Goal: Communication & Community: Ask a question

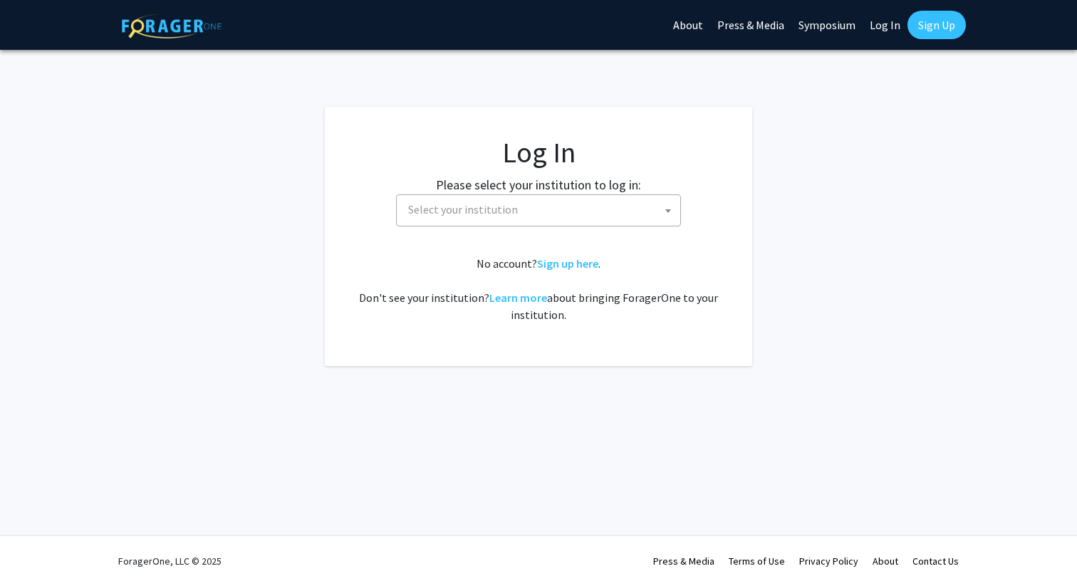
select select
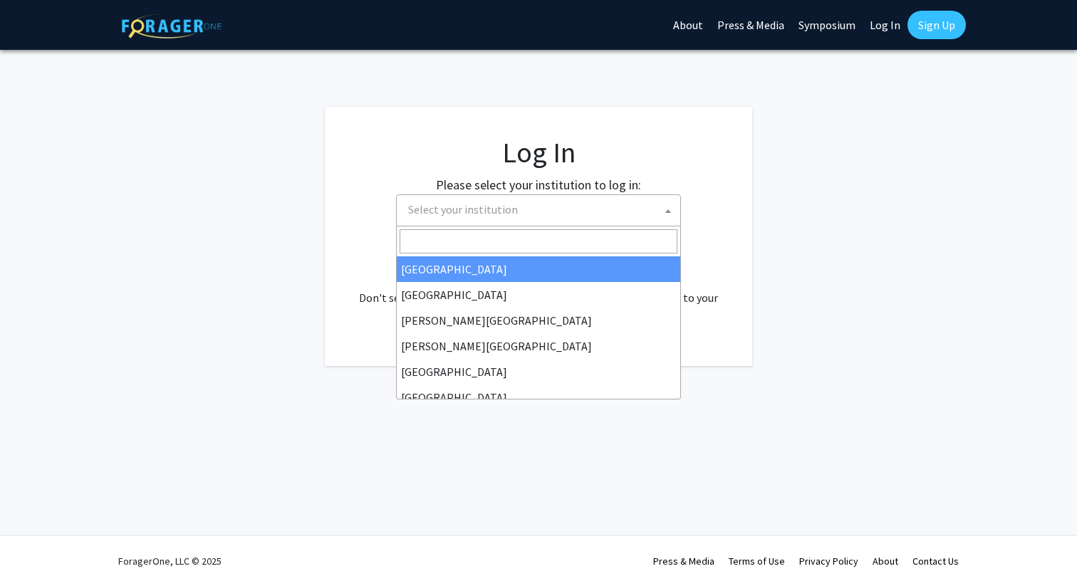
click at [551, 208] on span "Select your institution" at bounding box center [542, 209] width 278 height 29
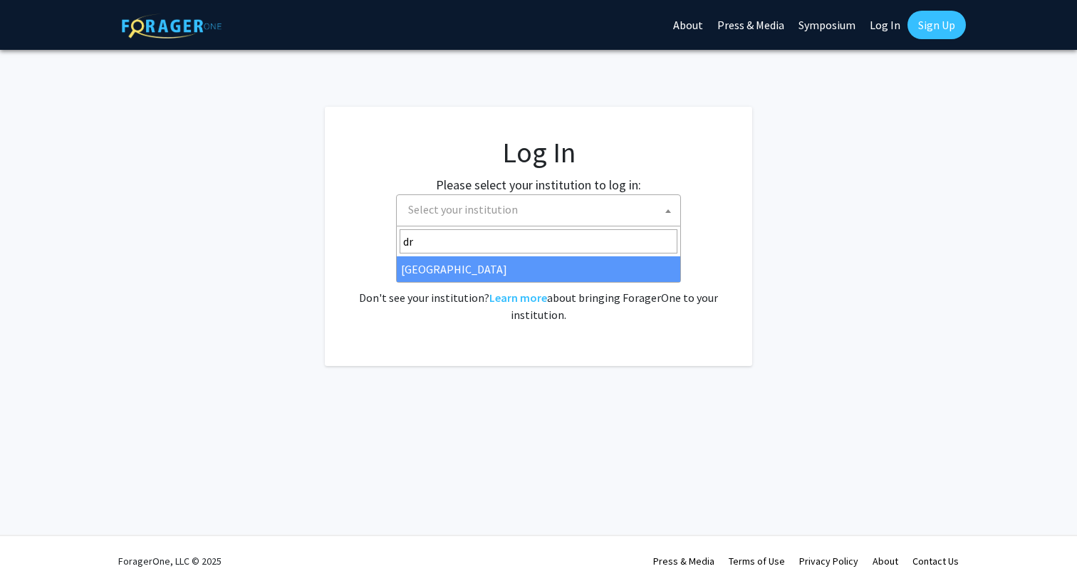
type input "dr"
select select "6"
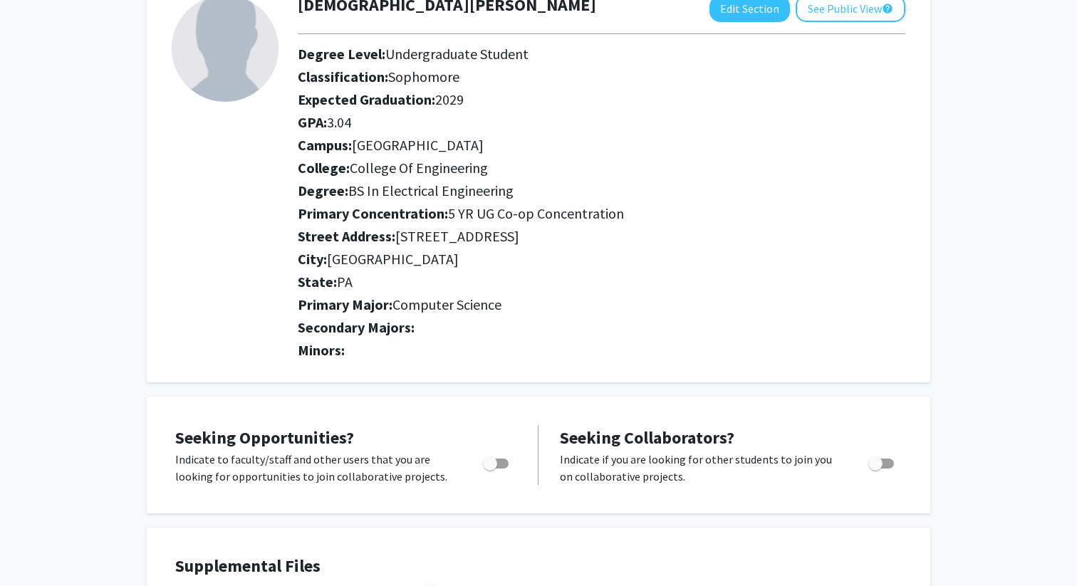
scroll to position [88, 0]
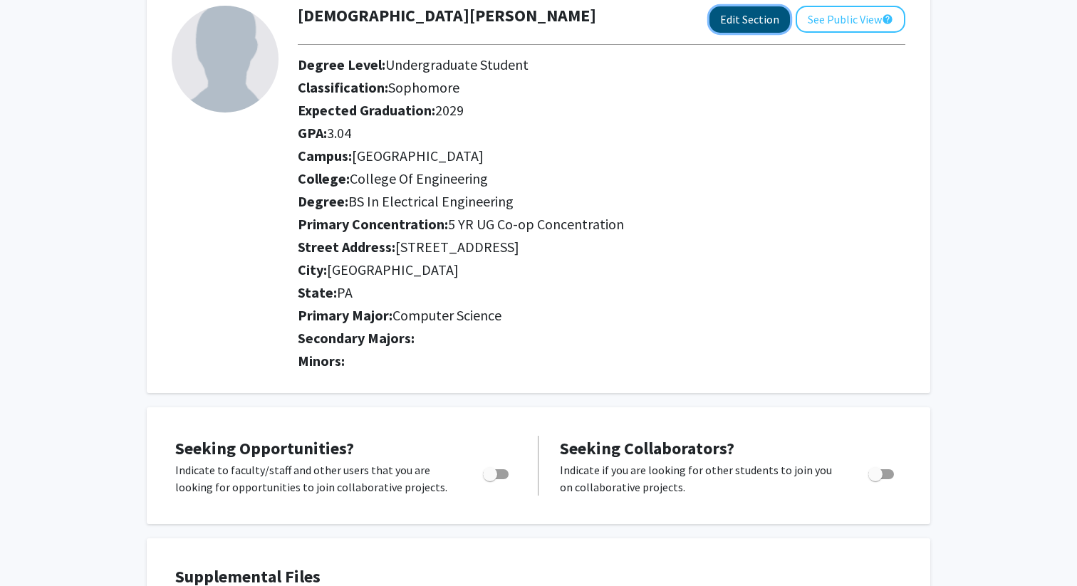
click at [755, 19] on button "Edit Section" at bounding box center [750, 19] width 81 height 26
select select "sophomore"
select select
select select "University City"
select select "College of Engineering"
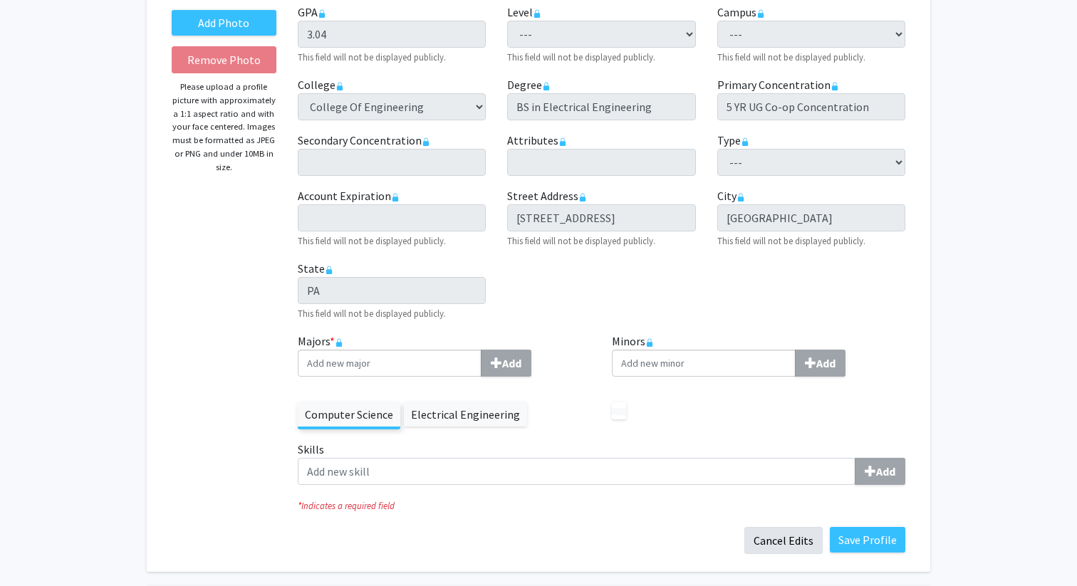
scroll to position [204, 0]
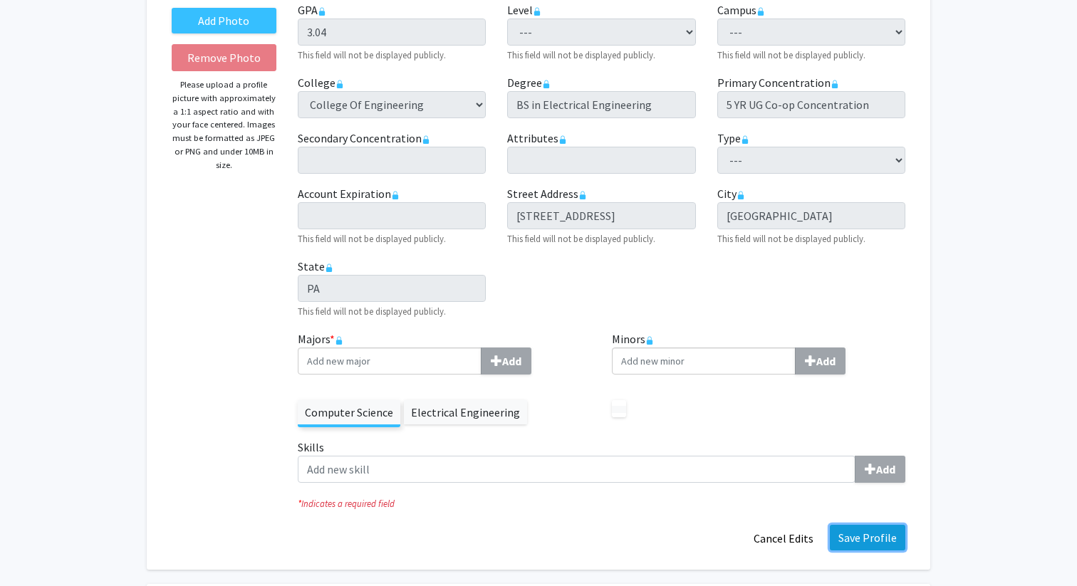
click at [879, 541] on button "Save Profile" at bounding box center [868, 538] width 76 height 26
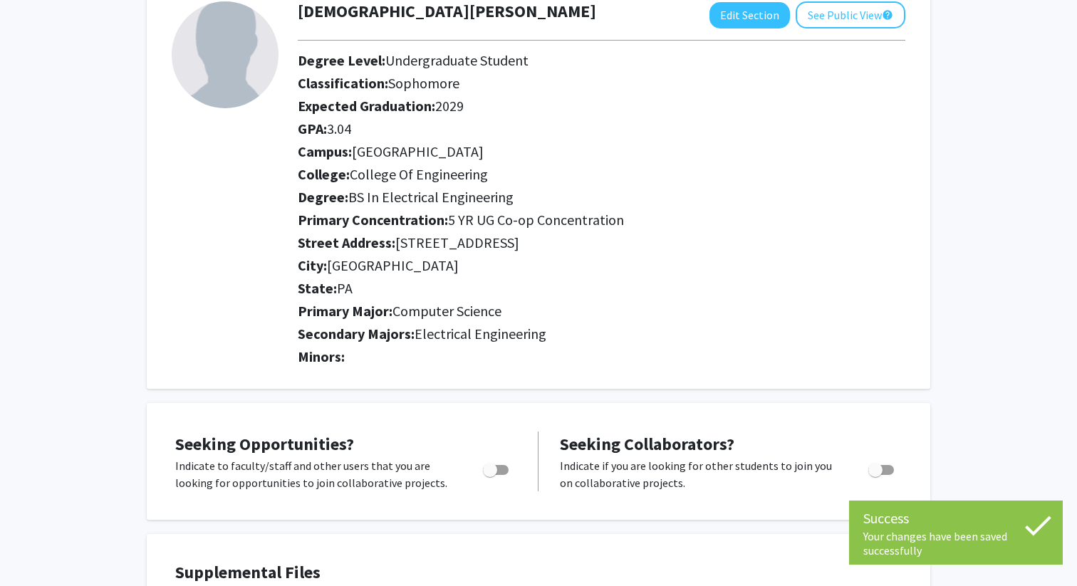
scroll to position [90, 0]
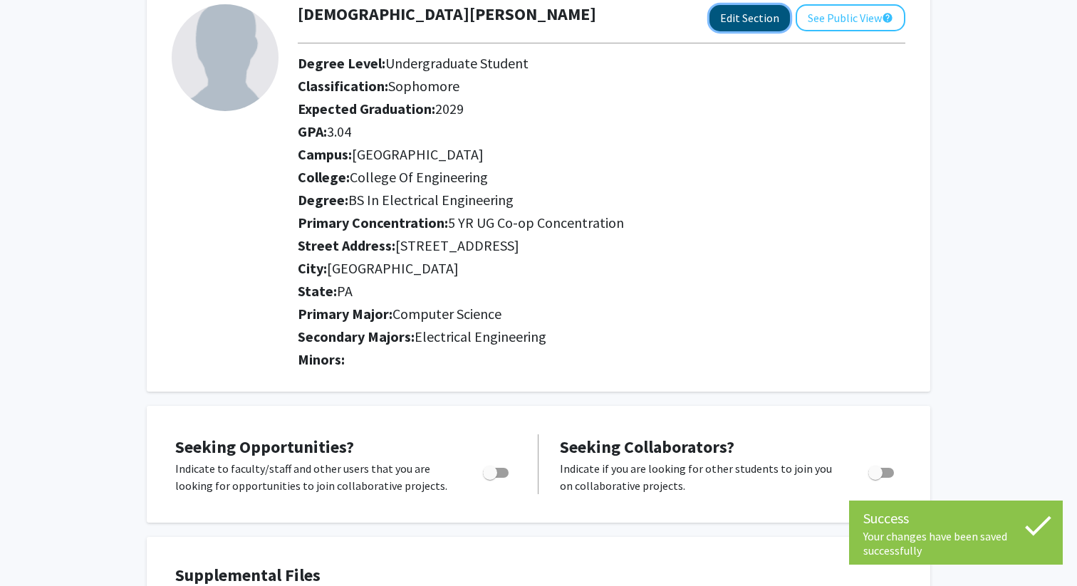
click at [757, 26] on button "Edit Section" at bounding box center [750, 18] width 81 height 26
select select "sophomore"
select select
select select "University City"
select select "College of Engineering"
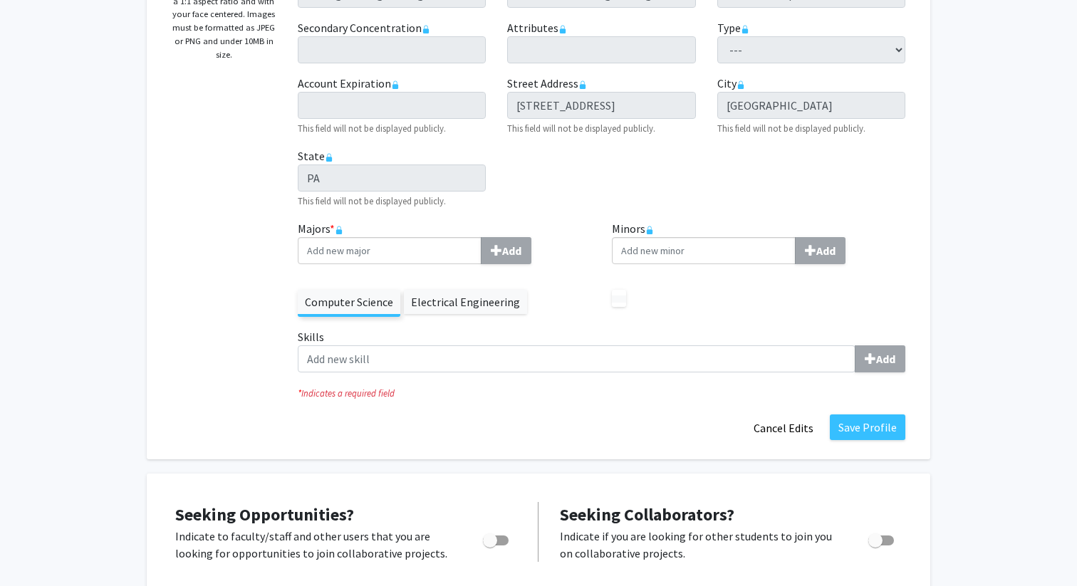
scroll to position [315, 0]
click at [452, 300] on label "Electrical Engineering" at bounding box center [465, 301] width 123 height 24
click at [503, 311] on label "Electrical Engineering" at bounding box center [465, 301] width 123 height 24
click at [333, 310] on label "Computer Science" at bounding box center [349, 301] width 103 height 24
click at [380, 293] on label "Computer Science" at bounding box center [349, 301] width 103 height 24
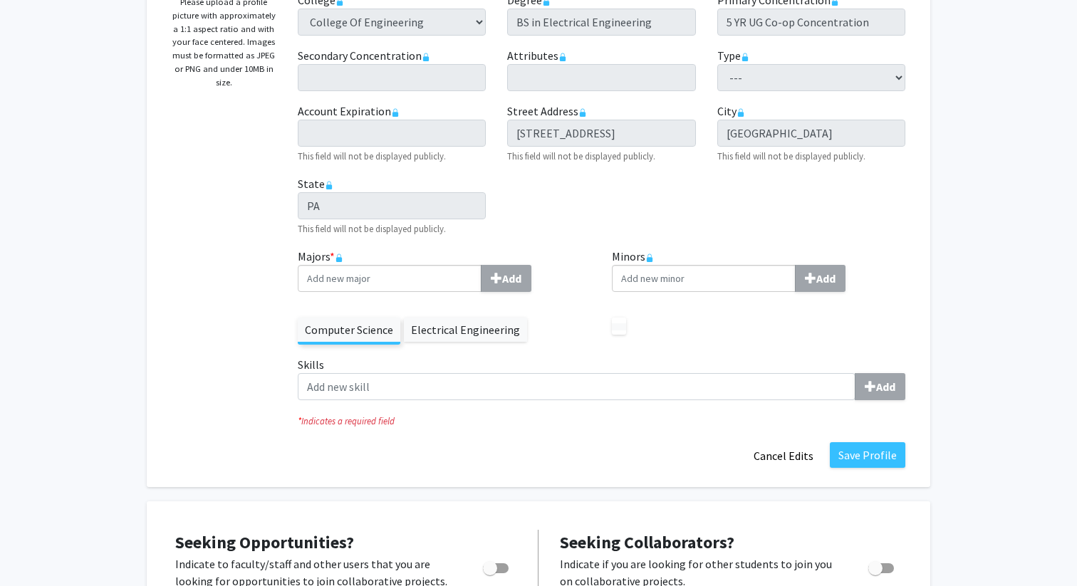
scroll to position [326, 0]
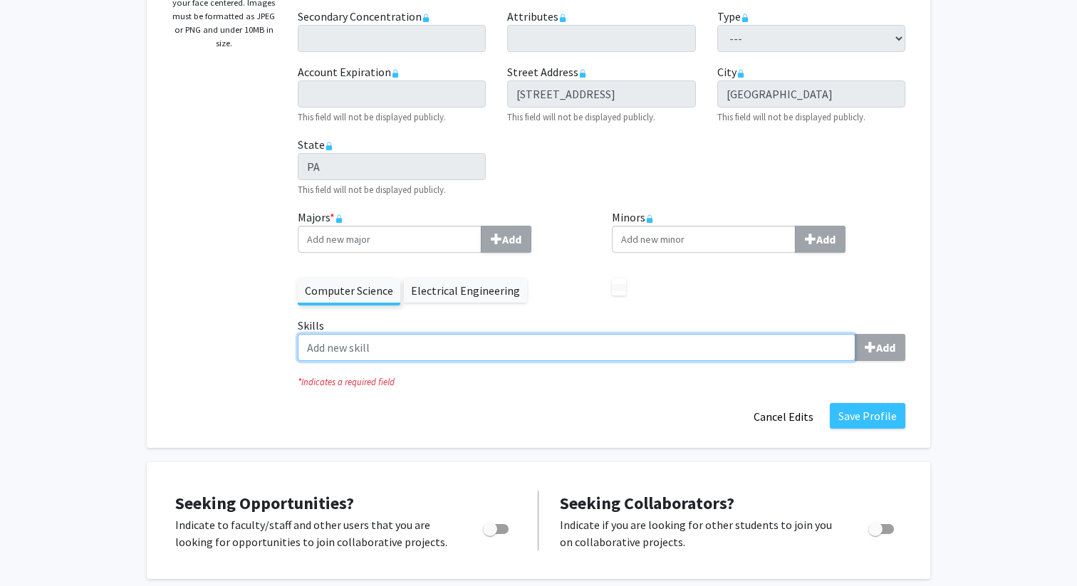
click at [598, 348] on input "Skills Add" at bounding box center [577, 347] width 558 height 27
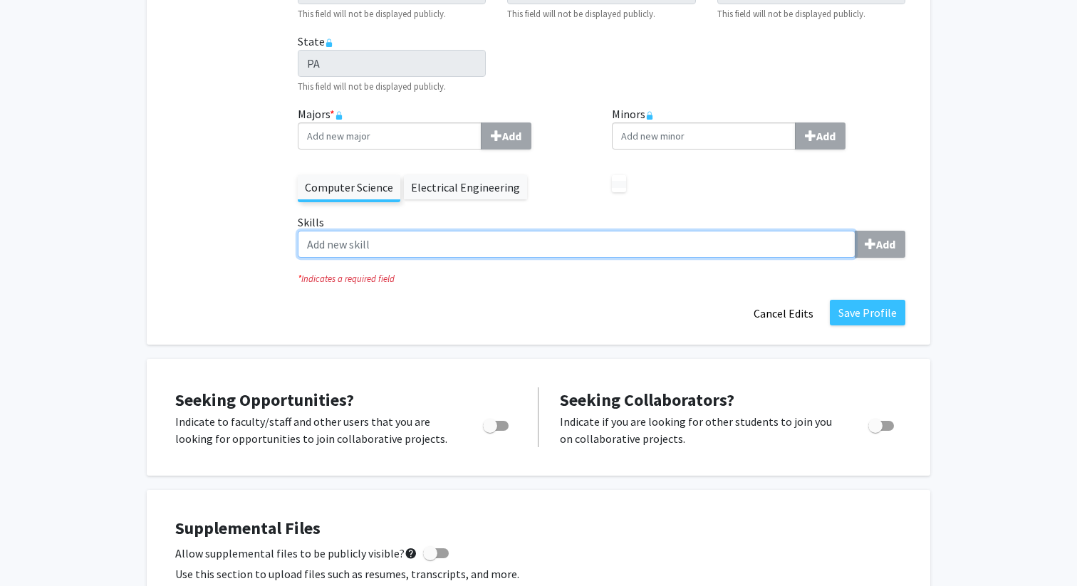
scroll to position [390, 0]
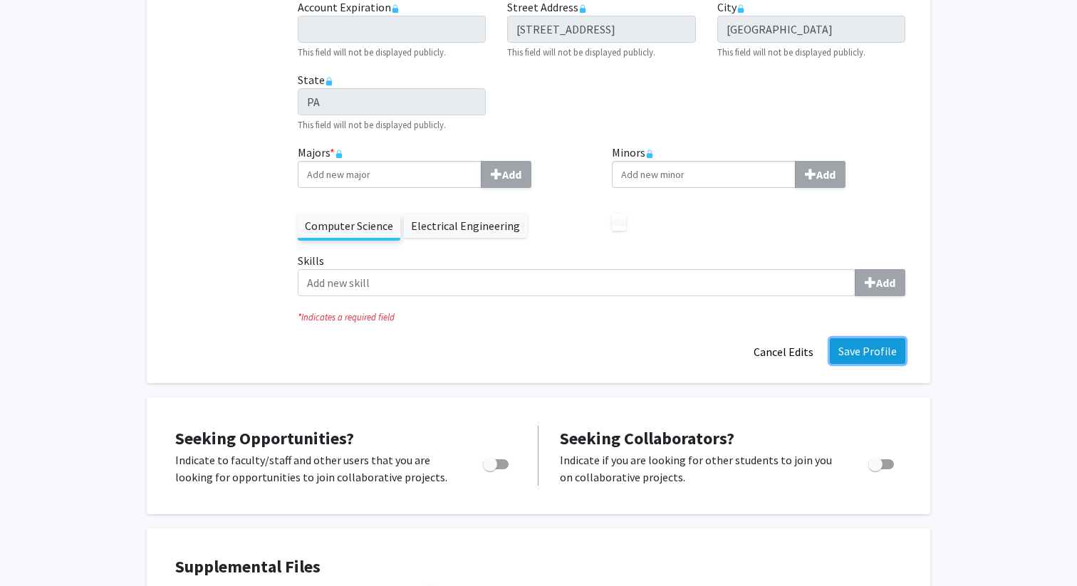
click at [858, 352] on button "Save Profile" at bounding box center [868, 351] width 76 height 26
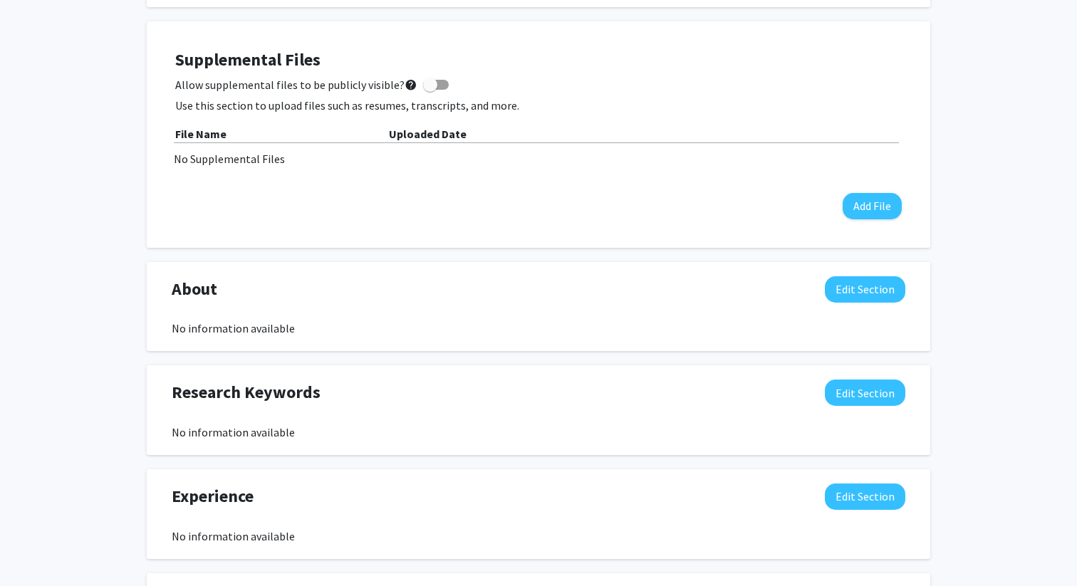
scroll to position [0, 0]
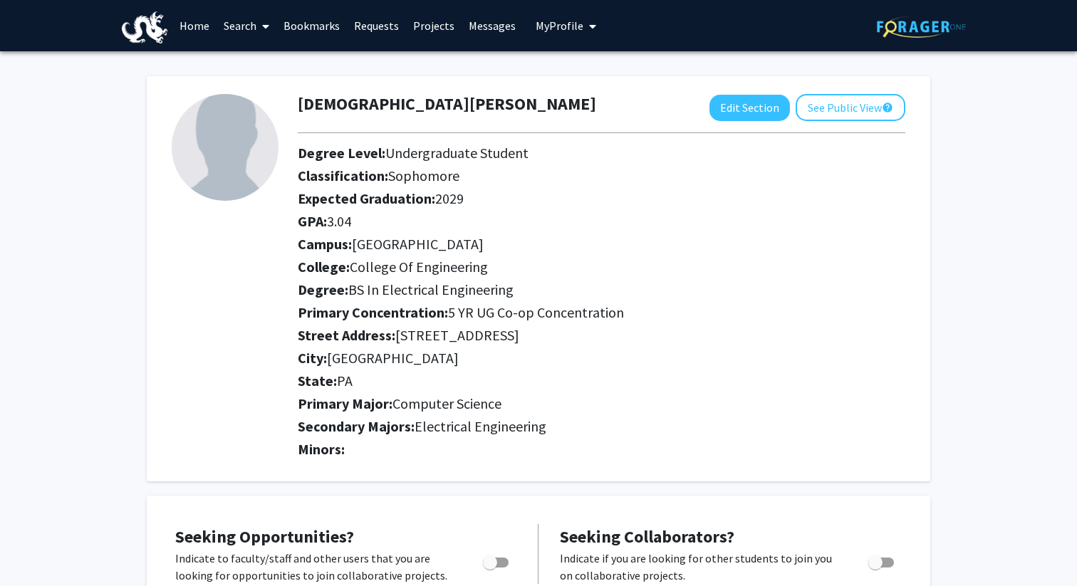
click at [246, 26] on link "Search" at bounding box center [247, 26] width 60 height 50
click at [432, 22] on link "Projects" at bounding box center [434, 26] width 56 height 50
click at [432, 24] on link "Projects" at bounding box center [434, 26] width 56 height 50
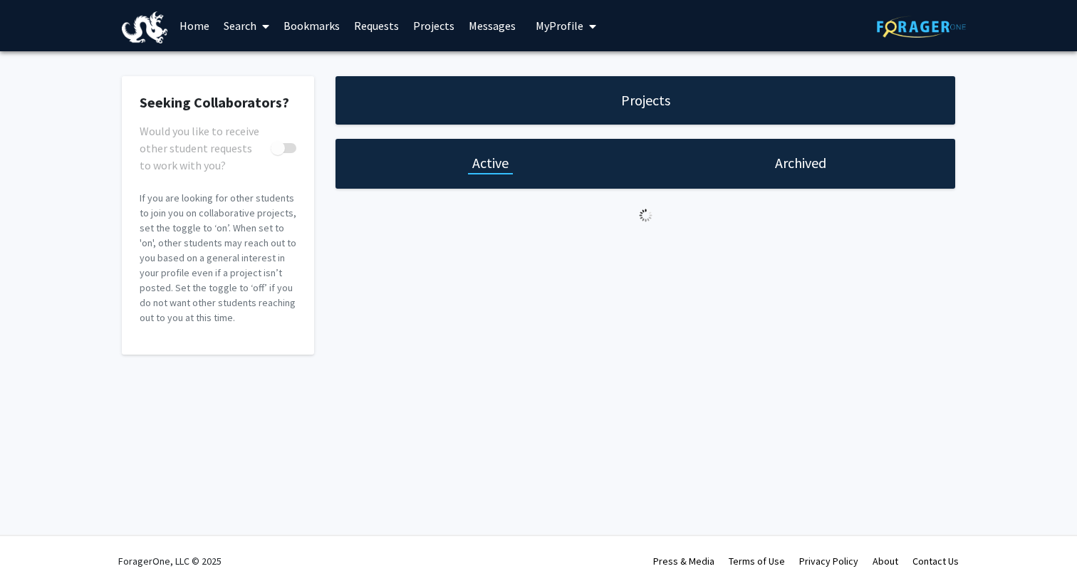
click at [432, 30] on link "Projects" at bounding box center [434, 26] width 56 height 50
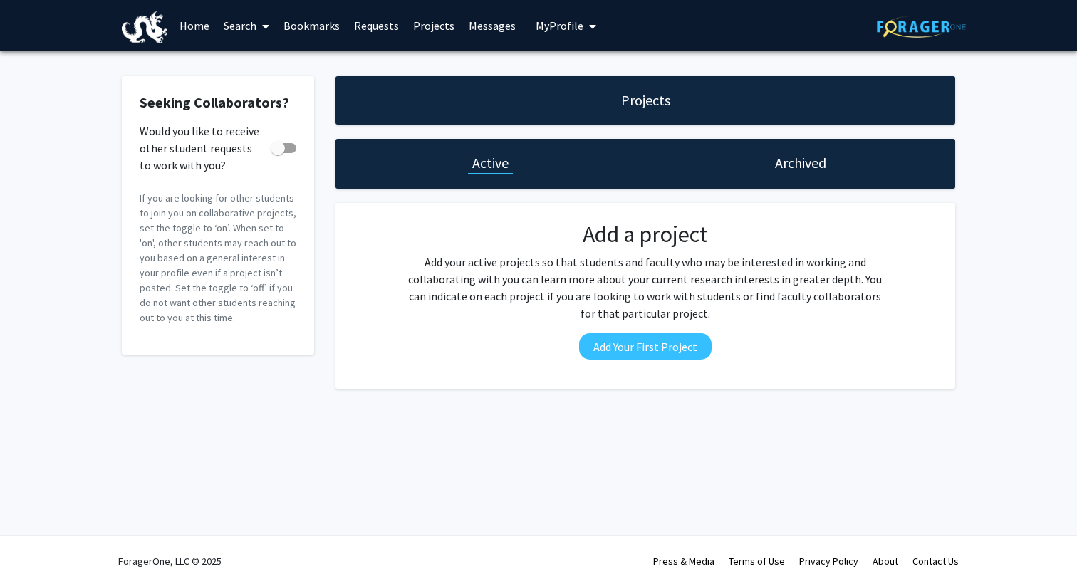
click at [199, 29] on link "Home" at bounding box center [194, 26] width 44 height 50
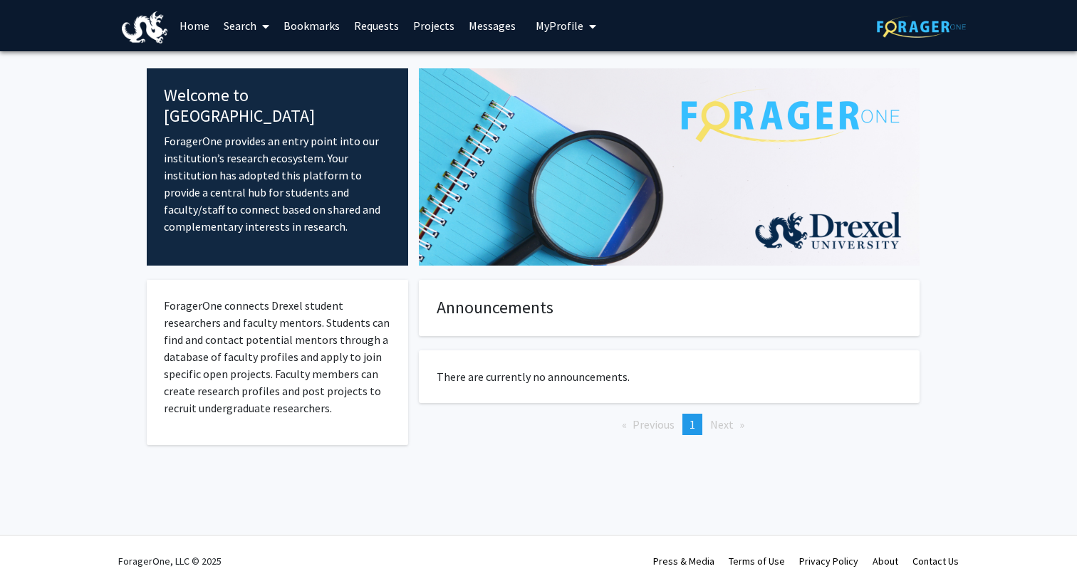
click at [248, 29] on link "Search" at bounding box center [247, 26] width 60 height 50
click at [268, 90] on span "Students" at bounding box center [260, 94] width 87 height 28
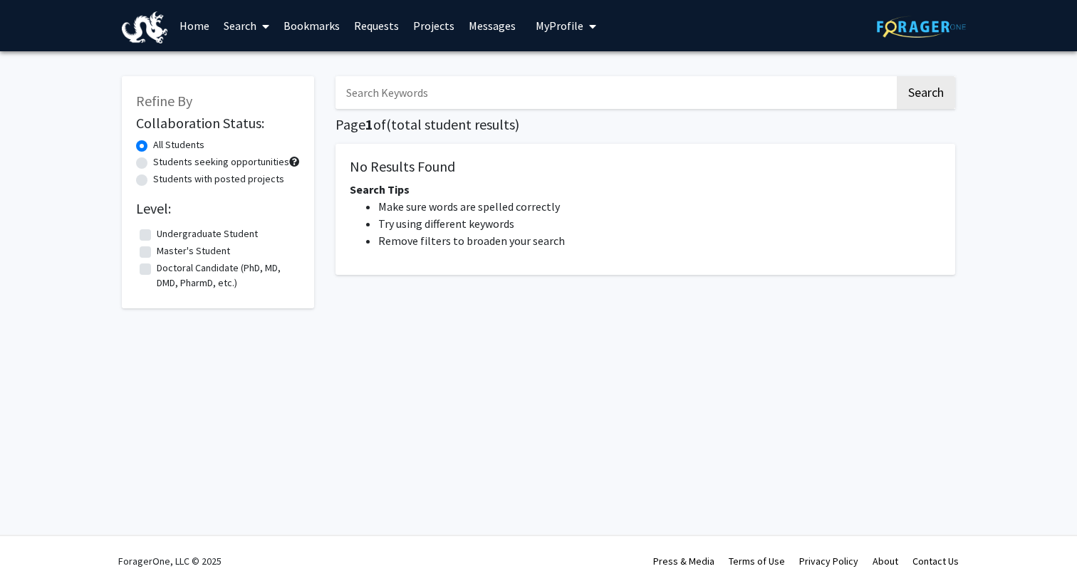
click at [232, 26] on link "Search" at bounding box center [247, 26] width 60 height 50
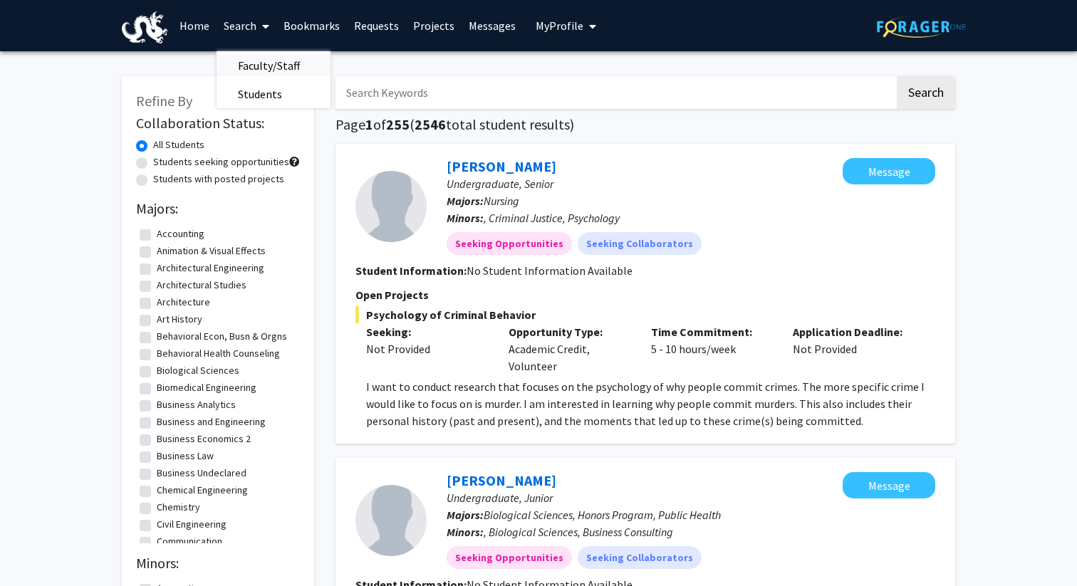
click at [253, 67] on span "Faculty/Staff" at bounding box center [269, 65] width 105 height 28
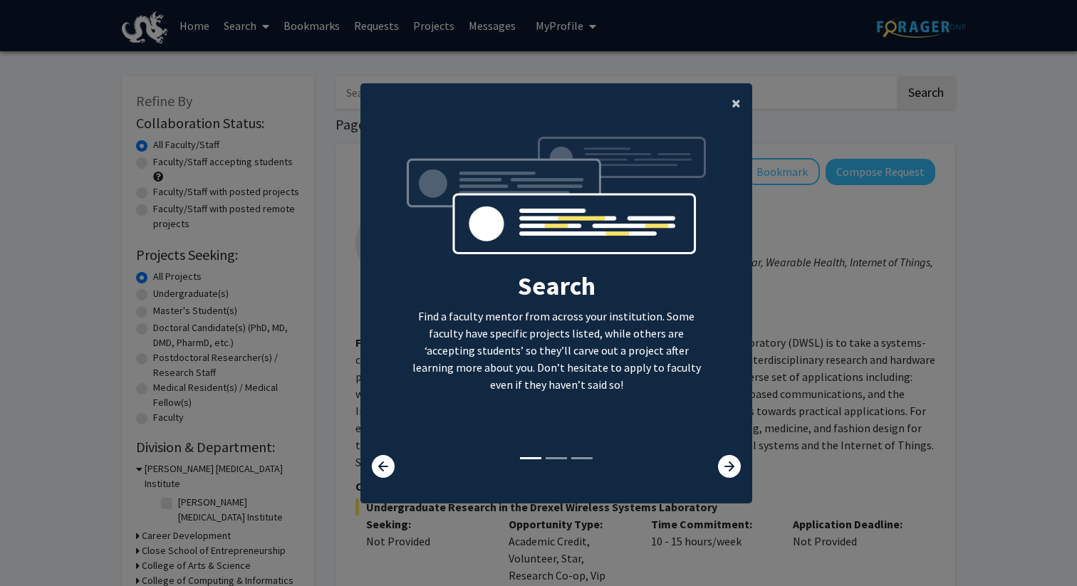
click at [742, 109] on button "×" at bounding box center [736, 103] width 32 height 40
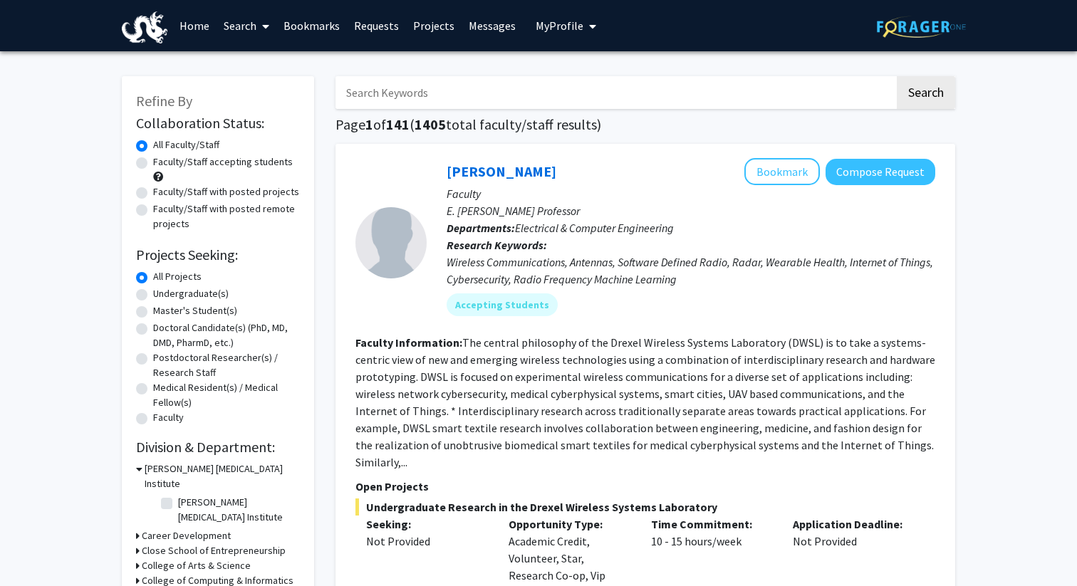
click at [700, 80] on input "Search Keywords" at bounding box center [615, 92] width 559 height 33
type input "[PERSON_NAME]"
click at [897, 76] on button "Search" at bounding box center [926, 92] width 58 height 33
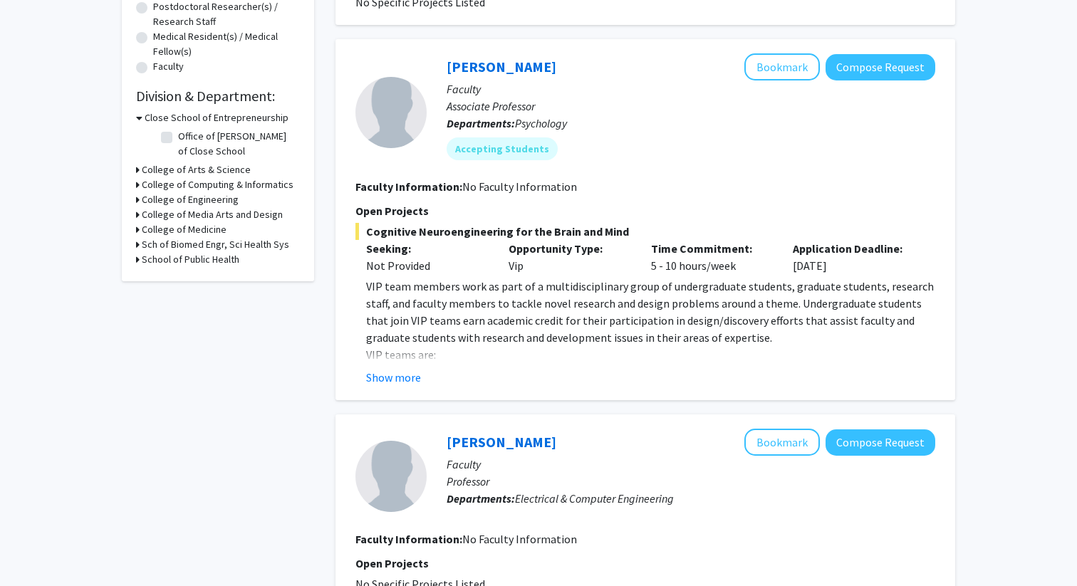
scroll to position [350, 0]
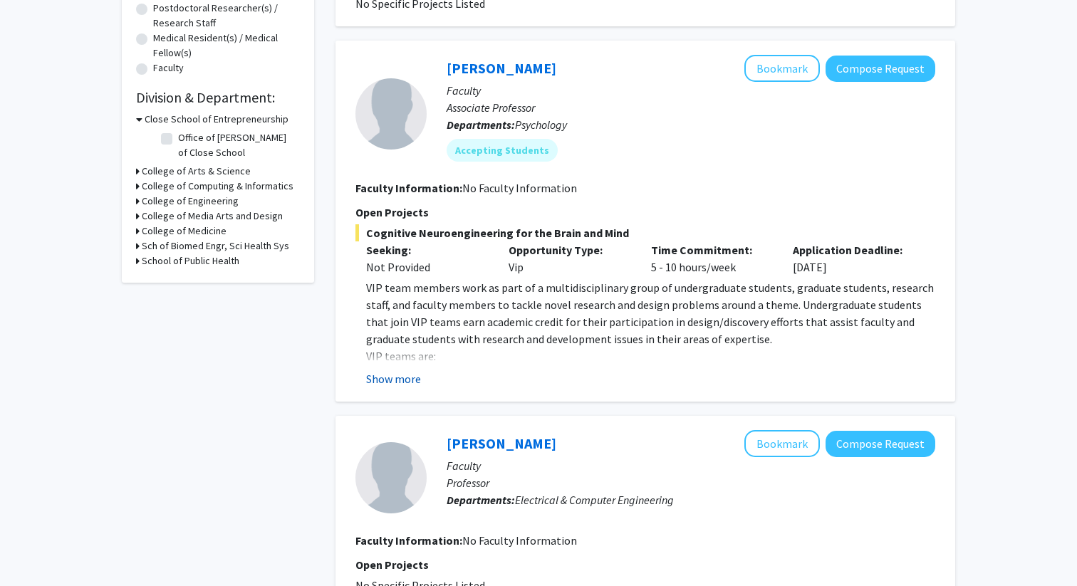
click at [407, 375] on button "Show more" at bounding box center [393, 378] width 55 height 17
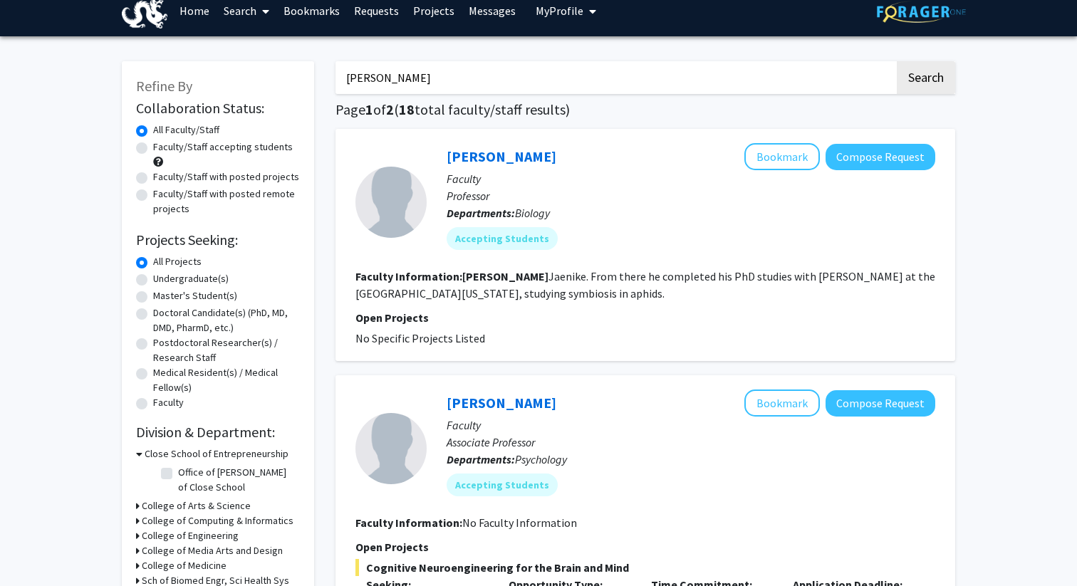
scroll to position [0, 0]
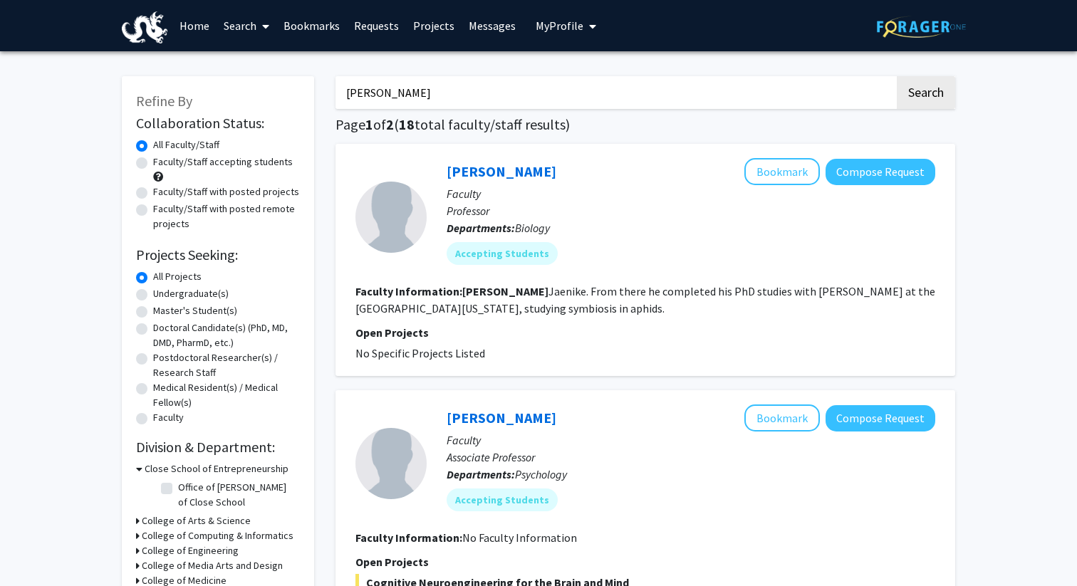
click at [701, 98] on input "[PERSON_NAME]" at bounding box center [615, 92] width 559 height 33
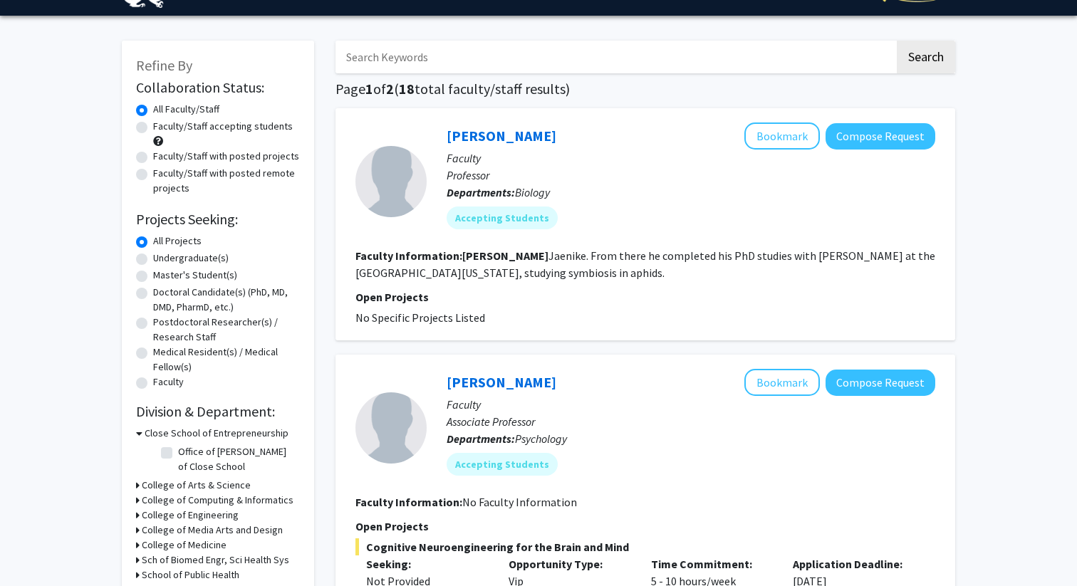
scroll to position [31, 0]
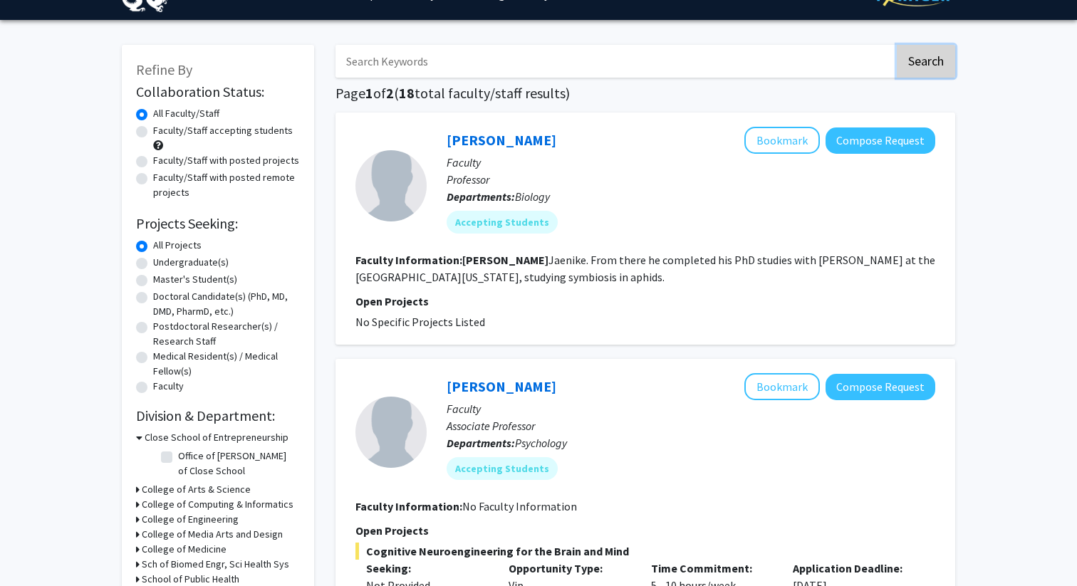
click at [916, 54] on button "Search" at bounding box center [926, 61] width 58 height 33
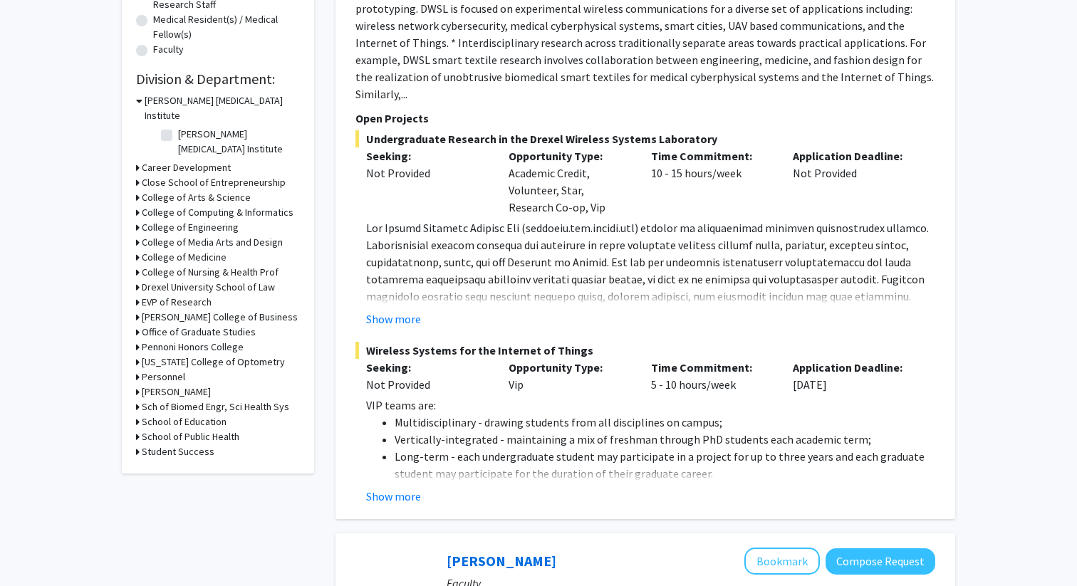
scroll to position [365, 0]
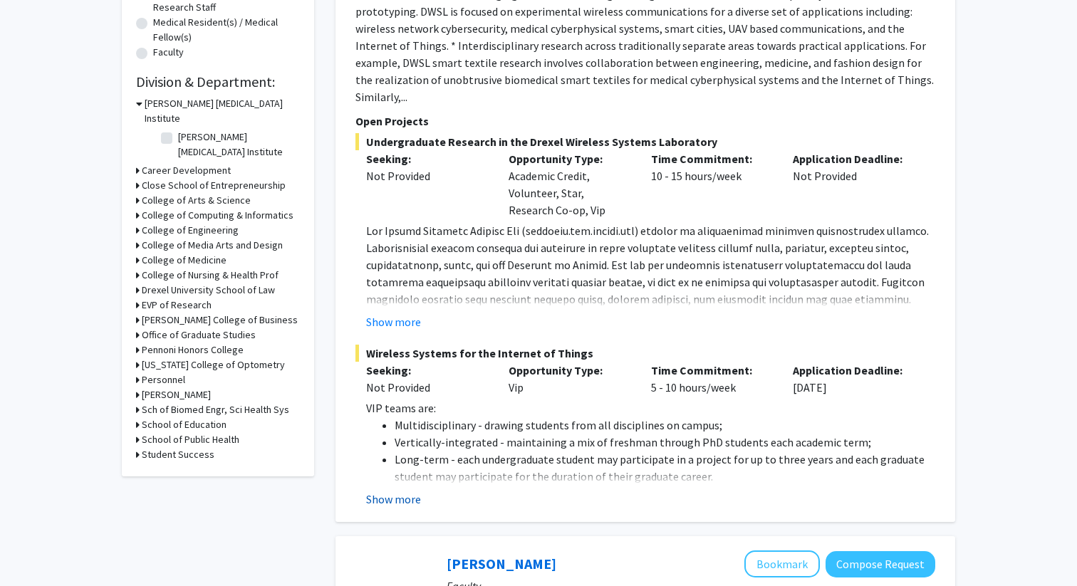
click at [388, 491] on button "Show more" at bounding box center [393, 499] width 55 height 17
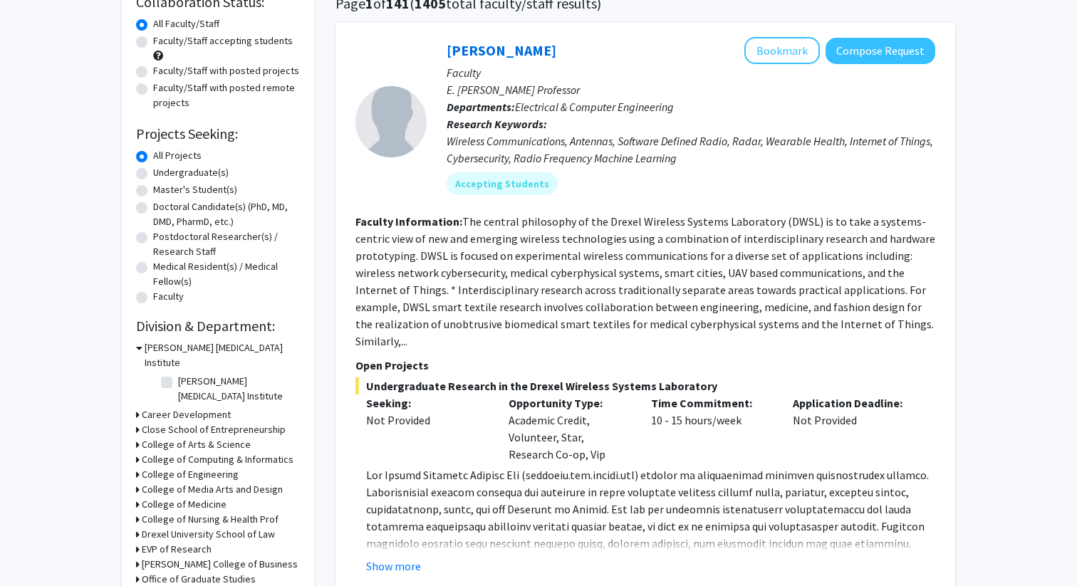
scroll to position [0, 0]
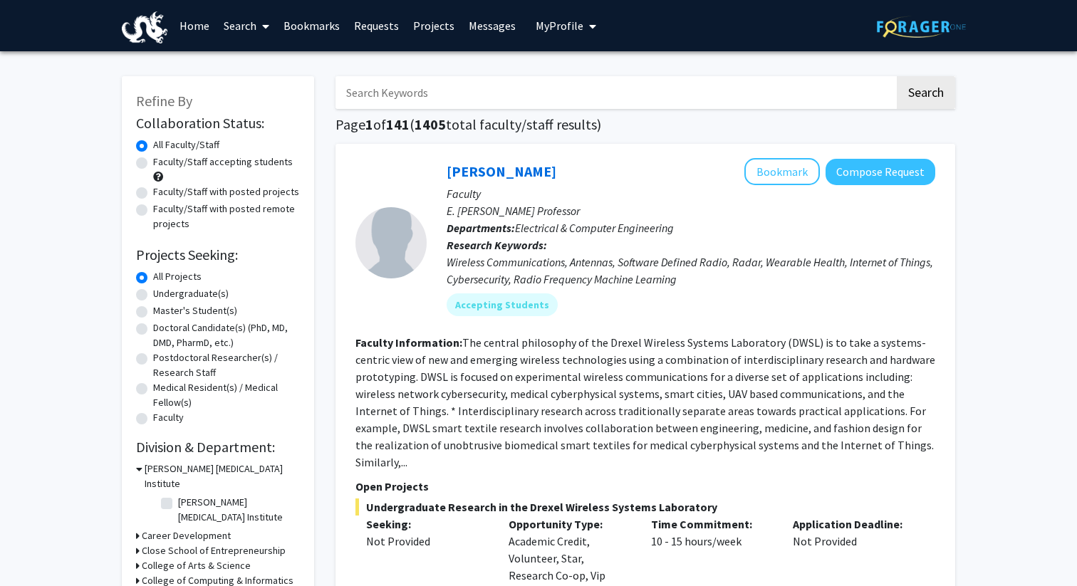
click at [442, 106] on input "Search Keywords" at bounding box center [615, 92] width 559 height 33
type input "john d"
click at [897, 76] on button "Search" at bounding box center [926, 92] width 58 height 33
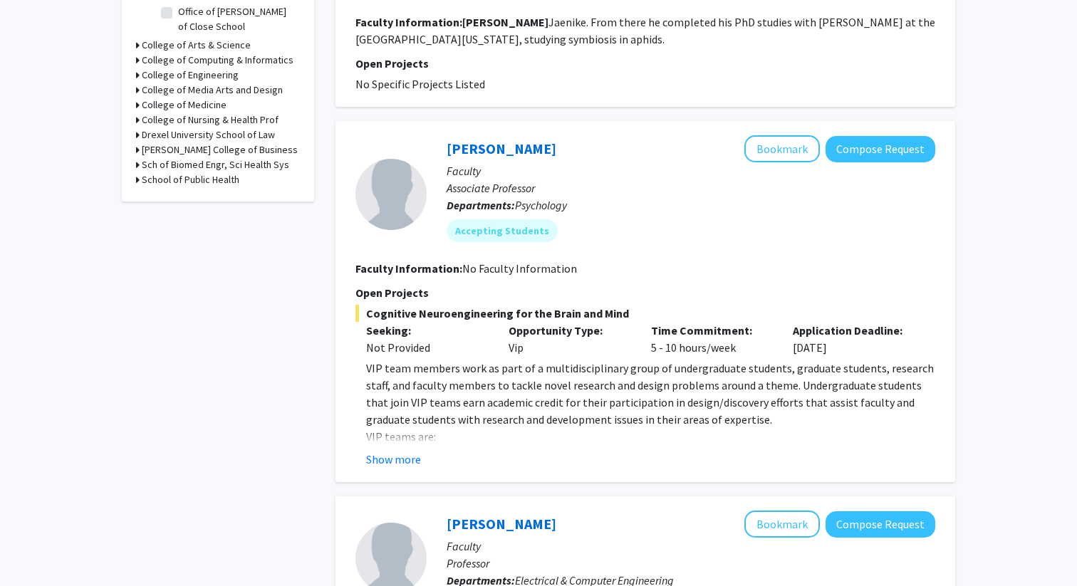
scroll to position [474, 0]
click at [393, 462] on button "Show more" at bounding box center [393, 460] width 55 height 17
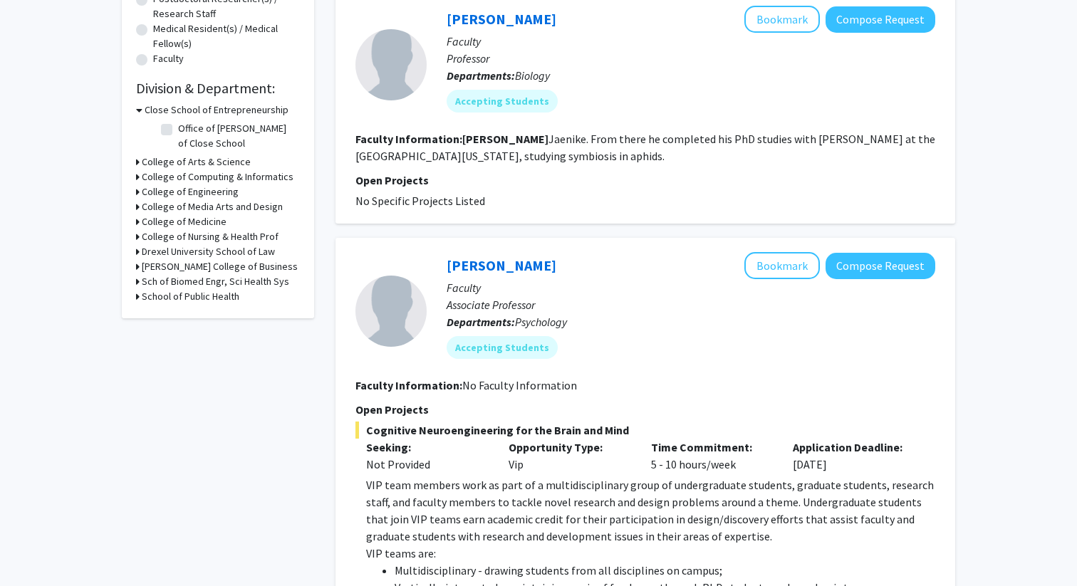
scroll to position [0, 0]
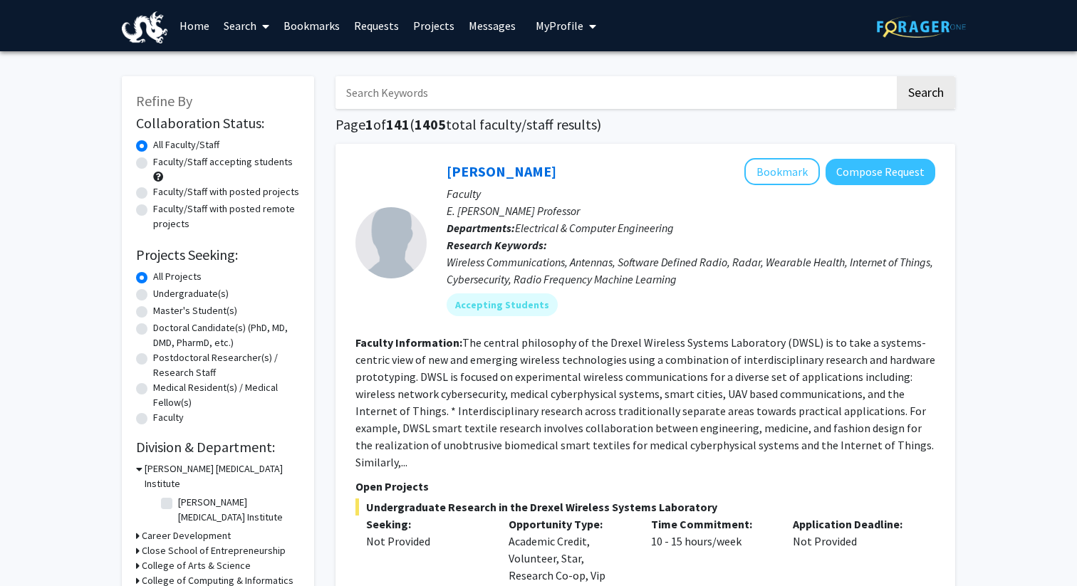
click at [435, 98] on input "Search Keywords" at bounding box center [615, 92] width 559 height 33
type input "[PERSON_NAME]"
click at [897, 76] on button "Search" at bounding box center [926, 92] width 58 height 33
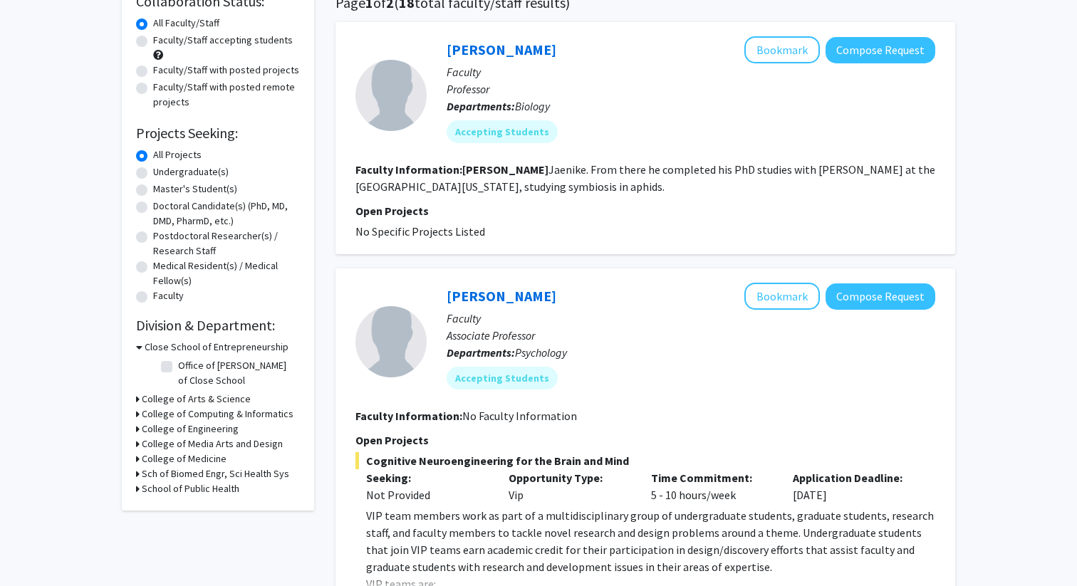
scroll to position [236, 0]
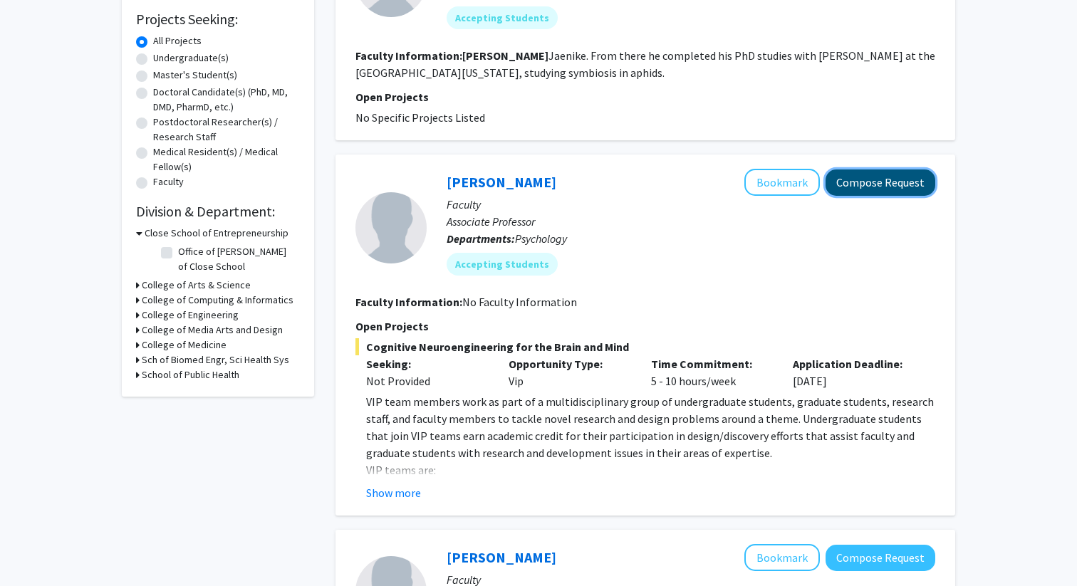
click at [898, 183] on button "Compose Request" at bounding box center [881, 183] width 110 height 26
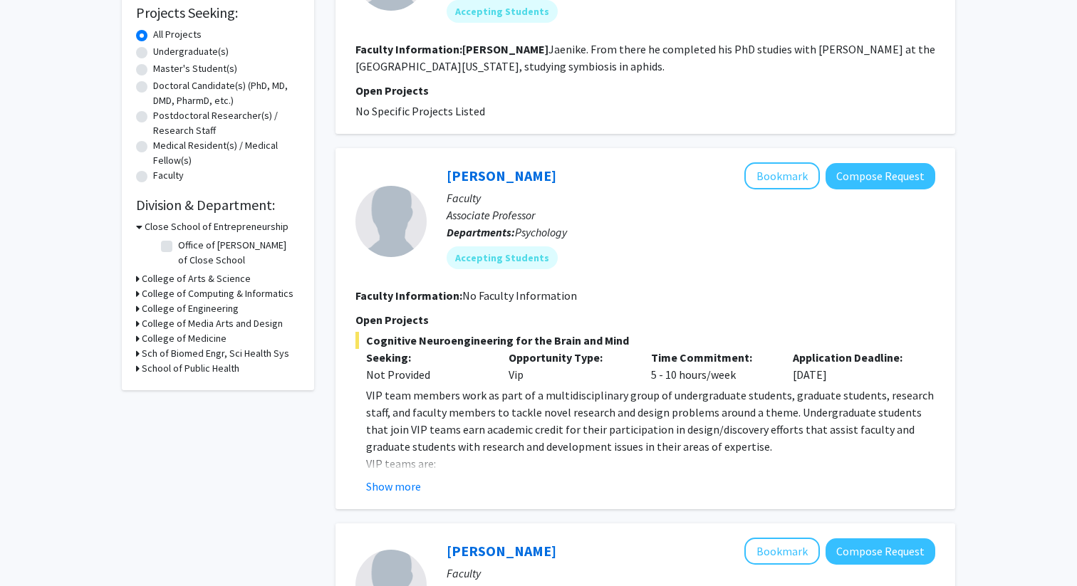
scroll to position [242, 0]
click at [413, 482] on button "Show more" at bounding box center [393, 487] width 55 height 17
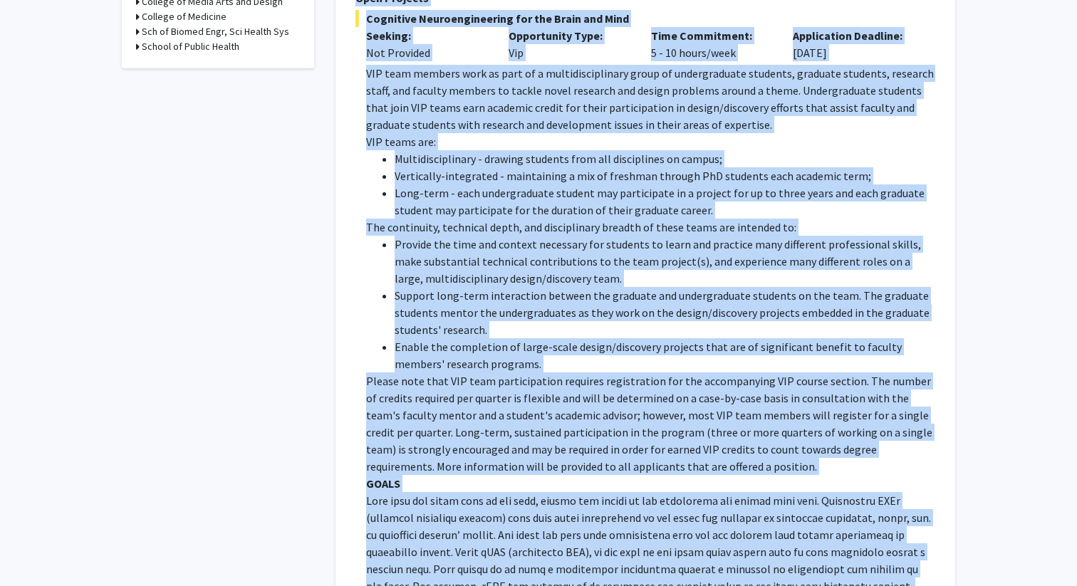
scroll to position [155, 0]
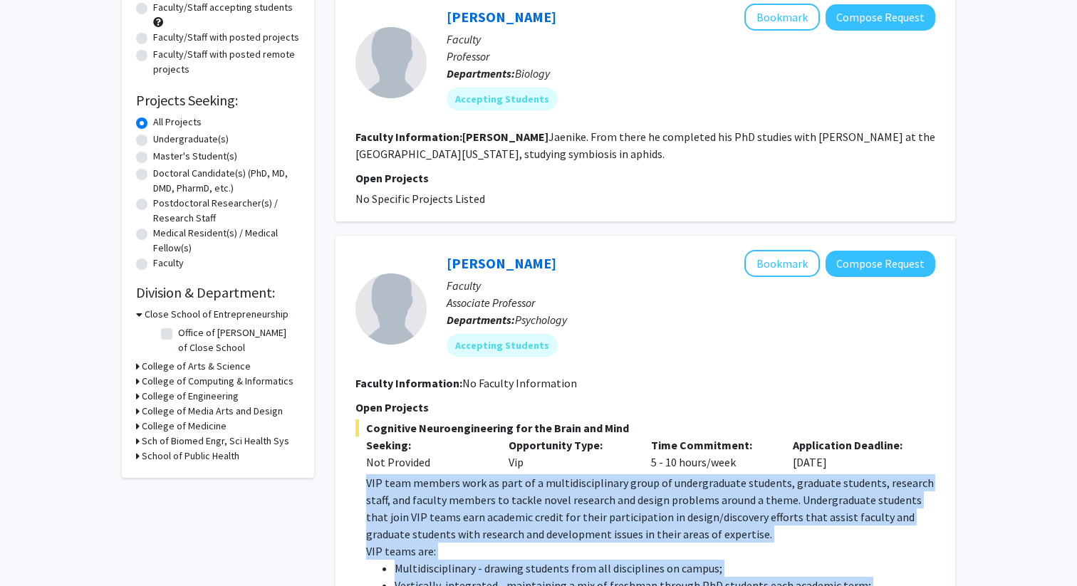
drag, startPoint x: 780, startPoint y: 484, endPoint x: 365, endPoint y: 487, distance: 414.6
copy div "VIP team members work as part of a multidisciplinary group of undergraduate stu…"
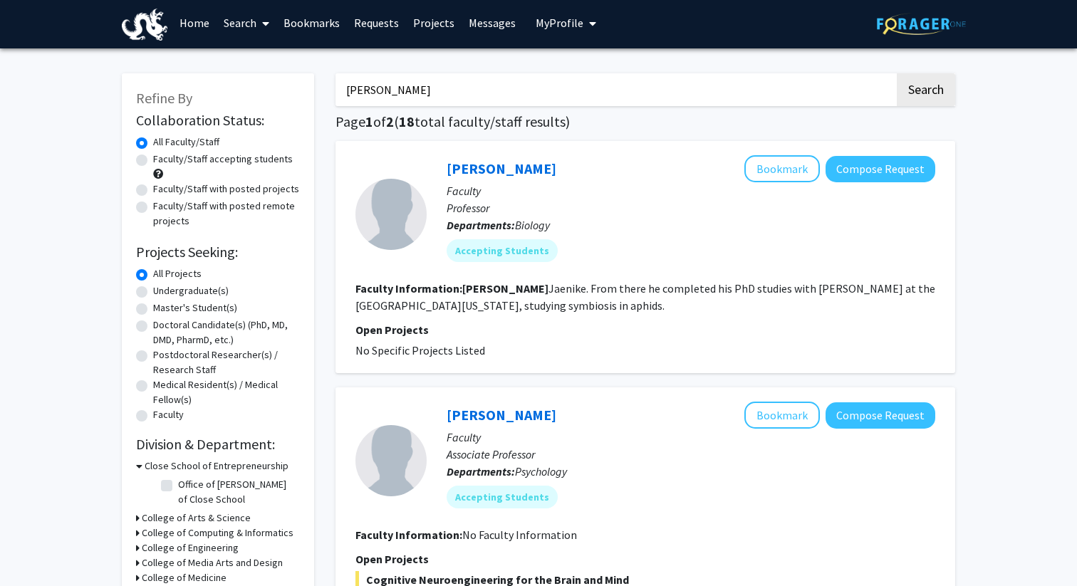
scroll to position [4, 0]
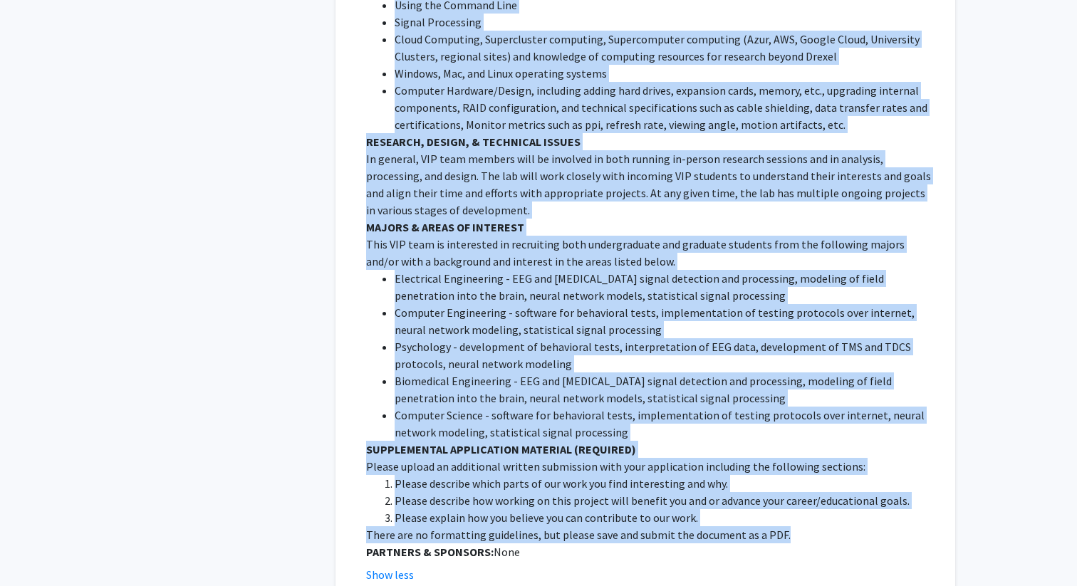
click at [883, 407] on li "Computer Science - software for behavioral tests, implementation of testing pro…" at bounding box center [665, 424] width 541 height 34
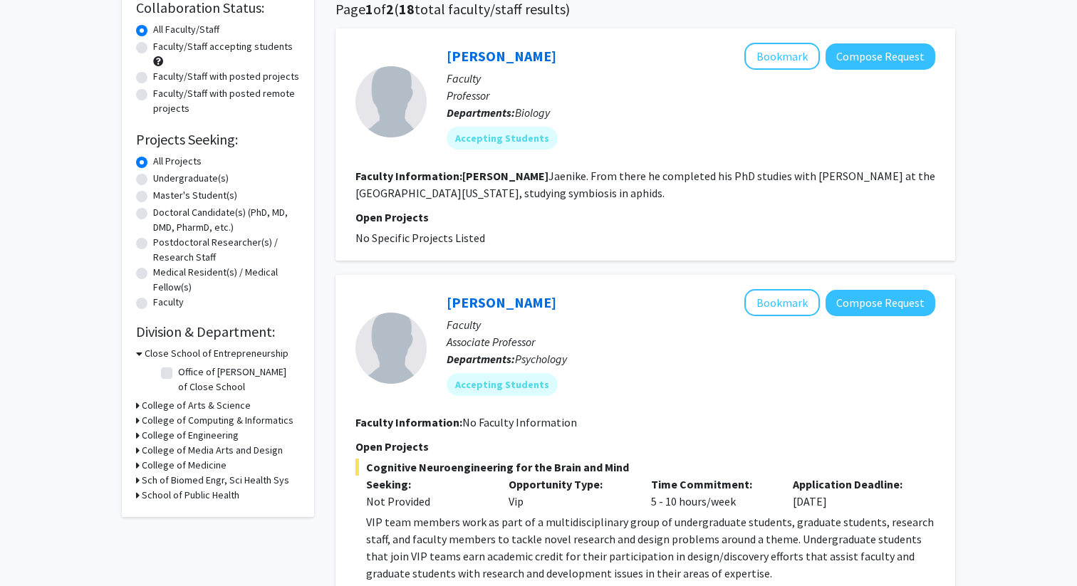
scroll to position [51, 0]
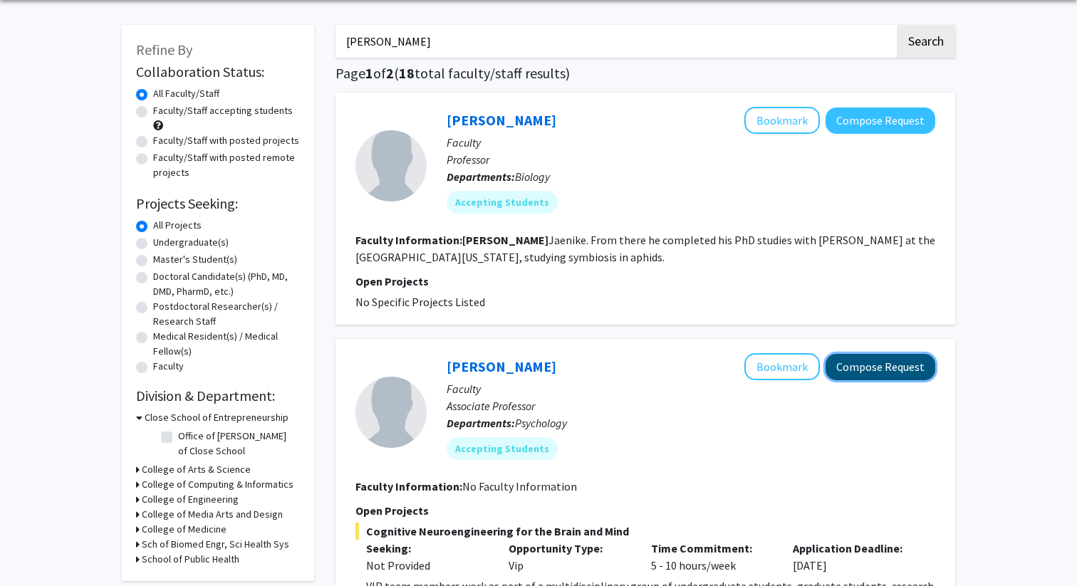
click at [900, 375] on button "Compose Request" at bounding box center [881, 367] width 110 height 26
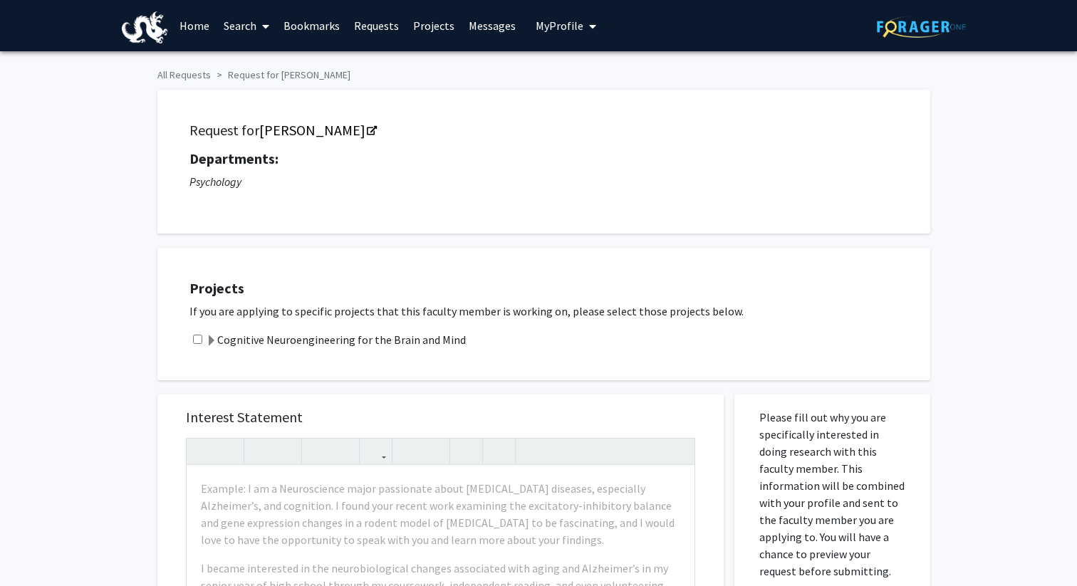
click at [355, 337] on label "Cognitive Neuroengineering for the Brain and Mind" at bounding box center [336, 339] width 260 height 17
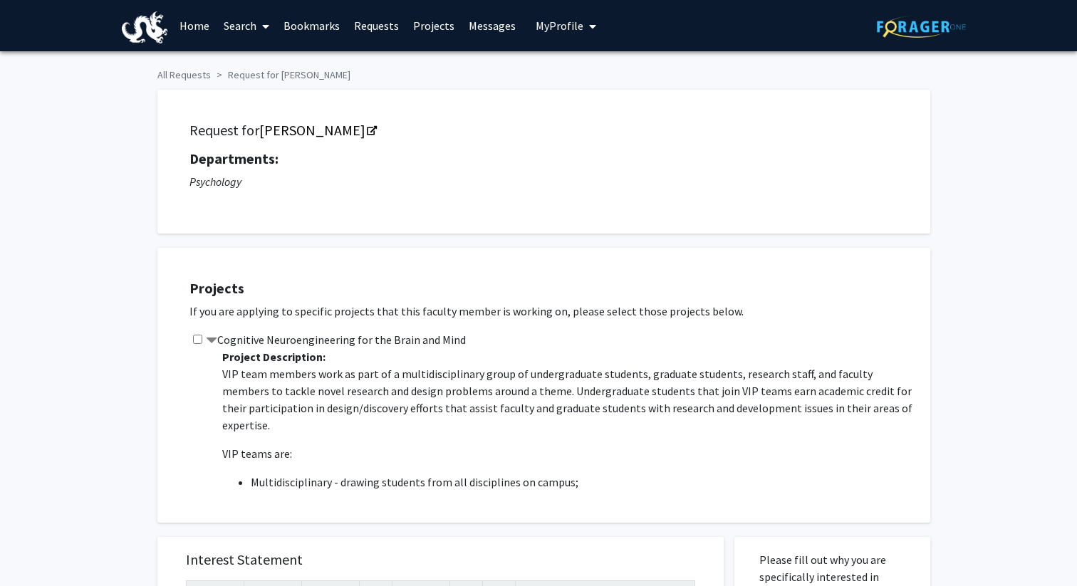
click at [209, 336] on span at bounding box center [211, 341] width 11 height 11
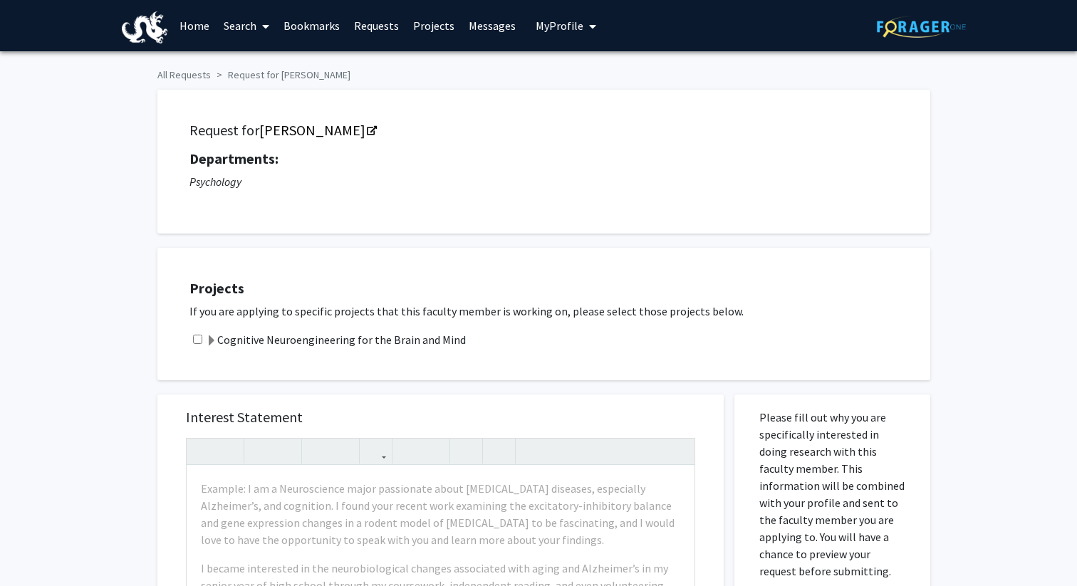
click at [197, 333] on div "Cognitive Neuroengineering for the Brain and Mind" at bounding box center [552, 339] width 727 height 17
click at [197, 342] on input "checkbox" at bounding box center [197, 339] width 9 height 9
checkbox input "true"
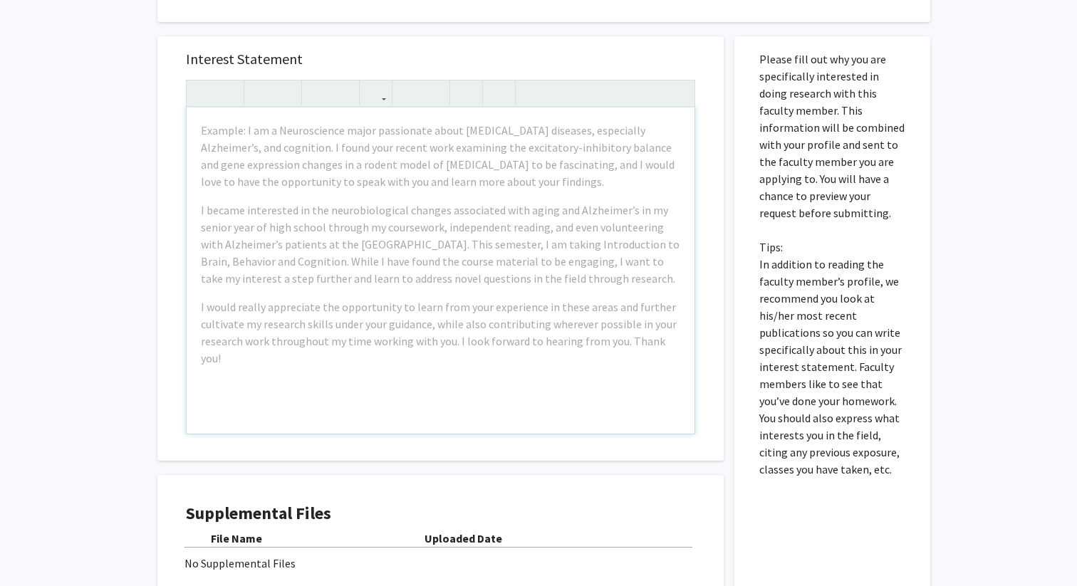
scroll to position [340, 0]
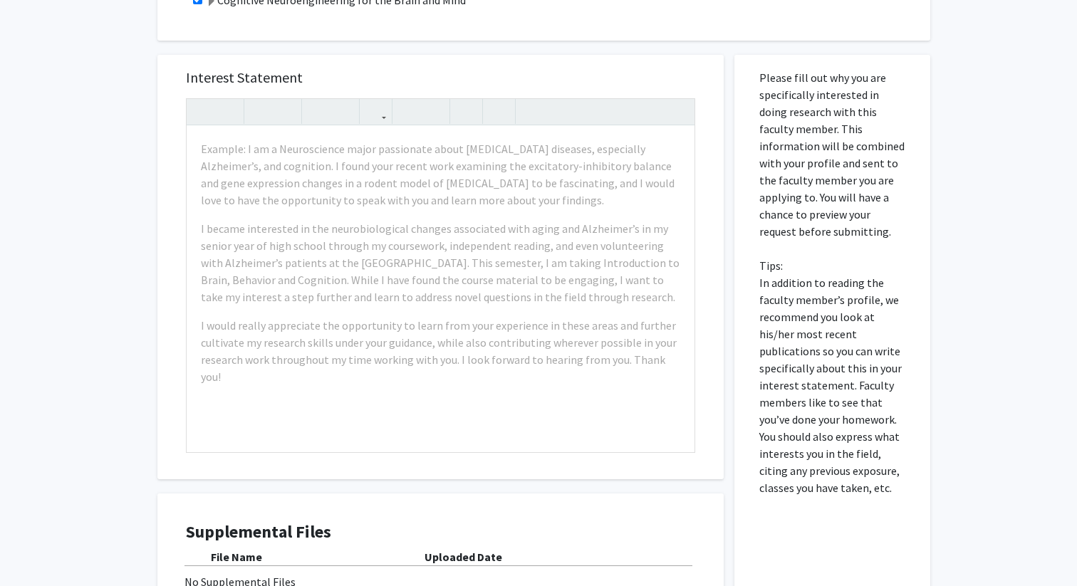
click at [677, 52] on div "Interest Statement Example: I am a Neuroscience major passionate about [MEDICAL…" at bounding box center [441, 363] width 588 height 644
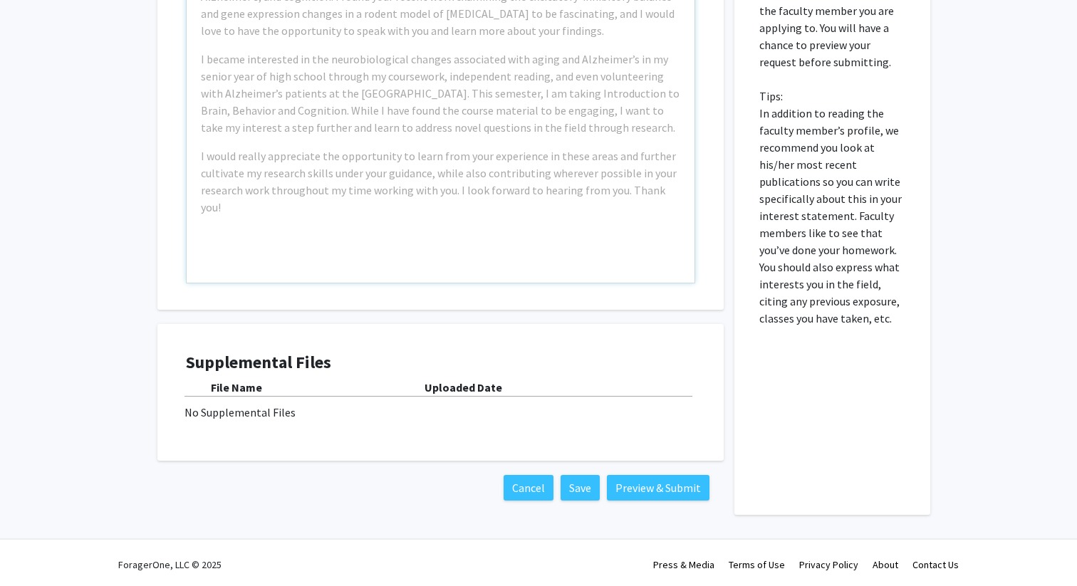
scroll to position [503, 0]
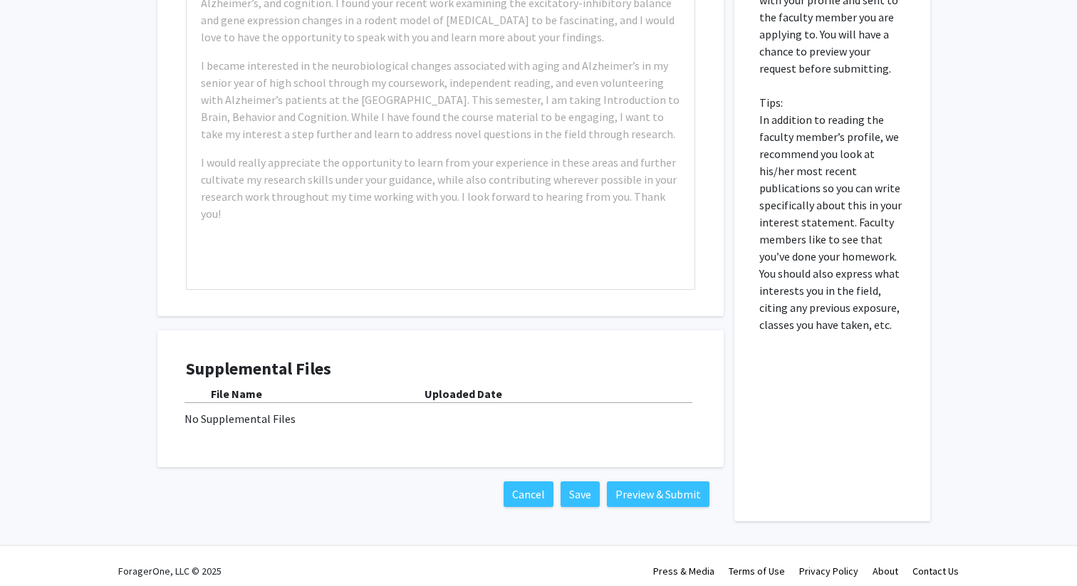
click at [252, 417] on div "No Supplemental Files" at bounding box center [441, 418] width 512 height 17
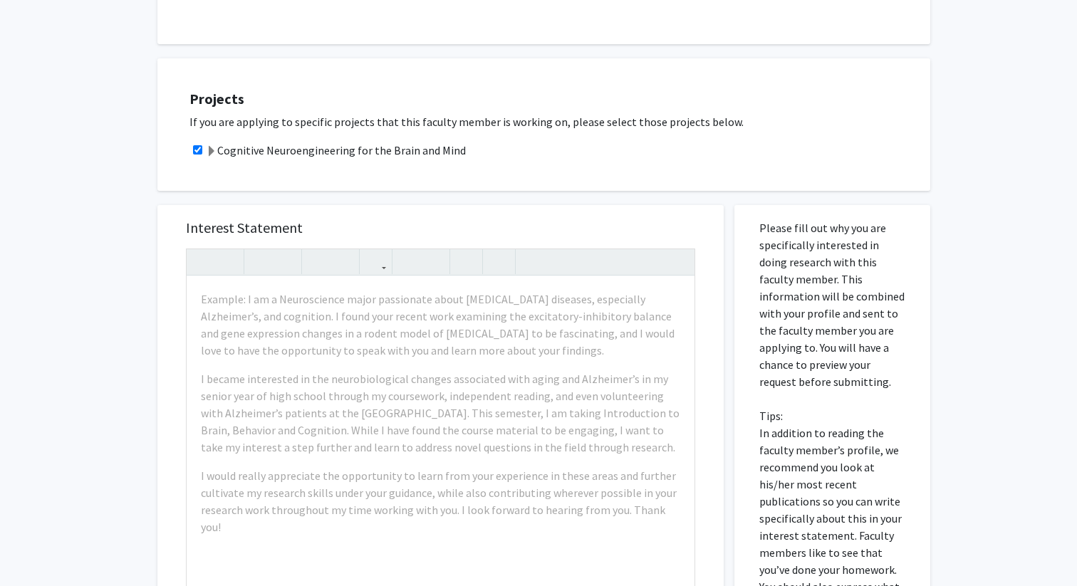
scroll to position [0, 0]
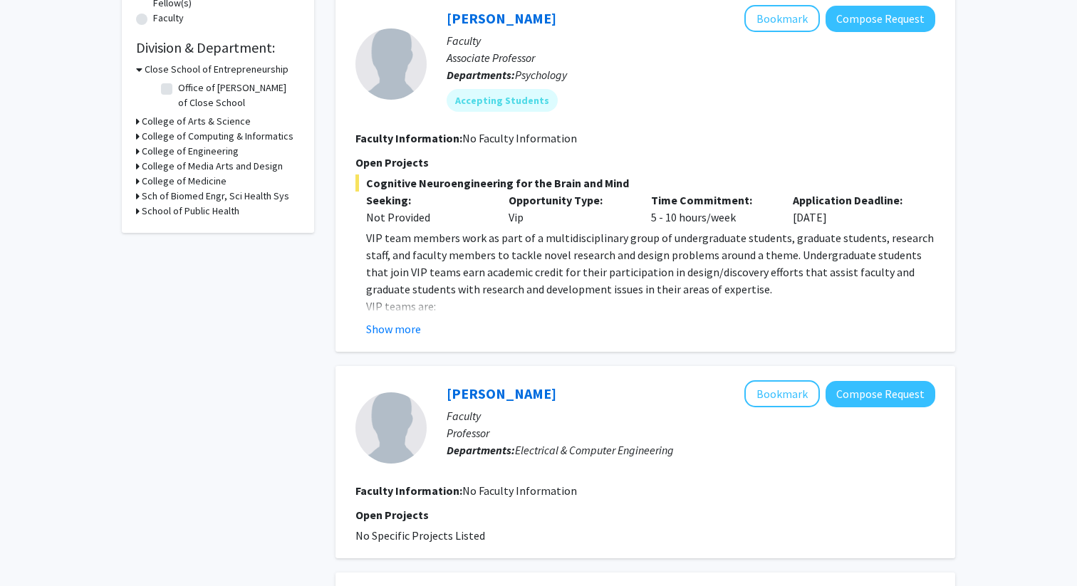
scroll to position [427, 0]
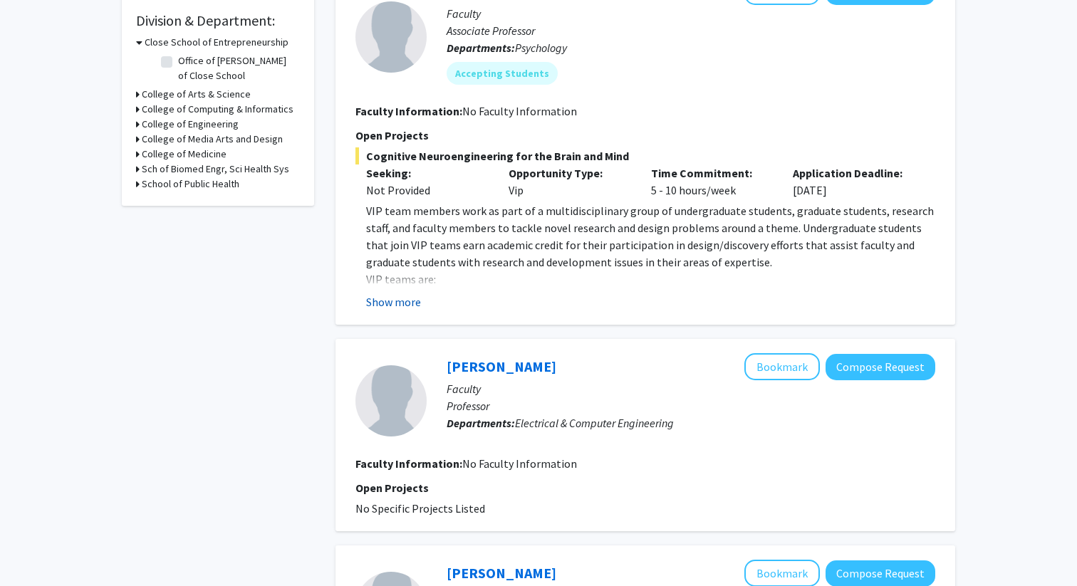
click at [399, 302] on button "Show more" at bounding box center [393, 302] width 55 height 17
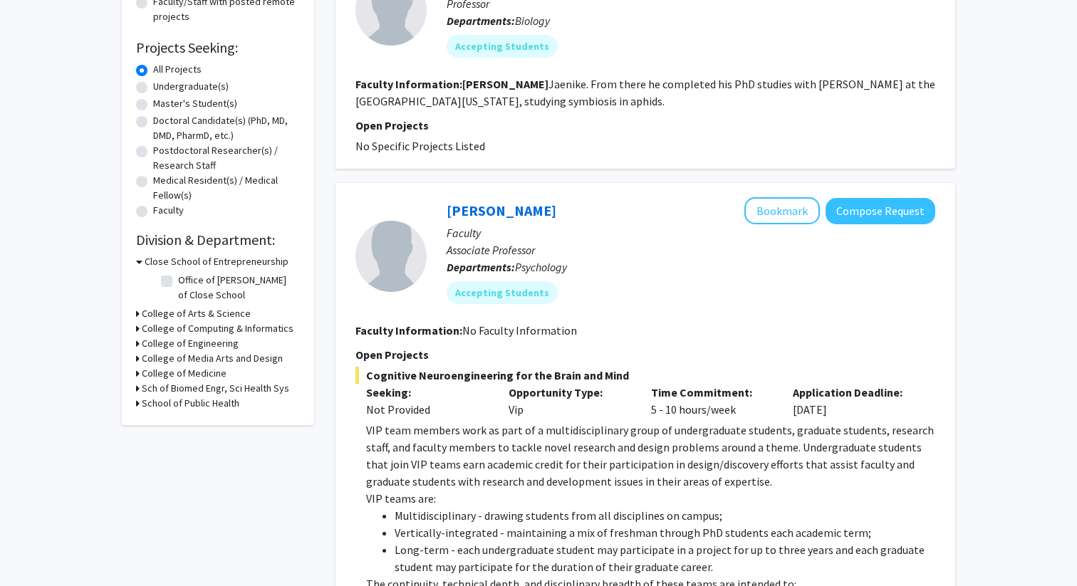
scroll to position [199, 0]
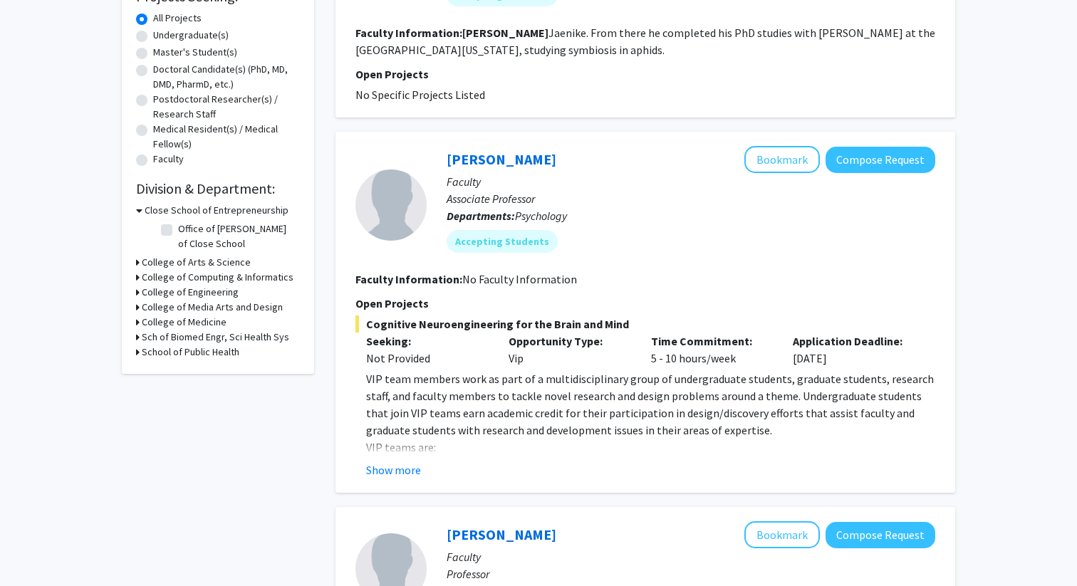
scroll to position [233, 0]
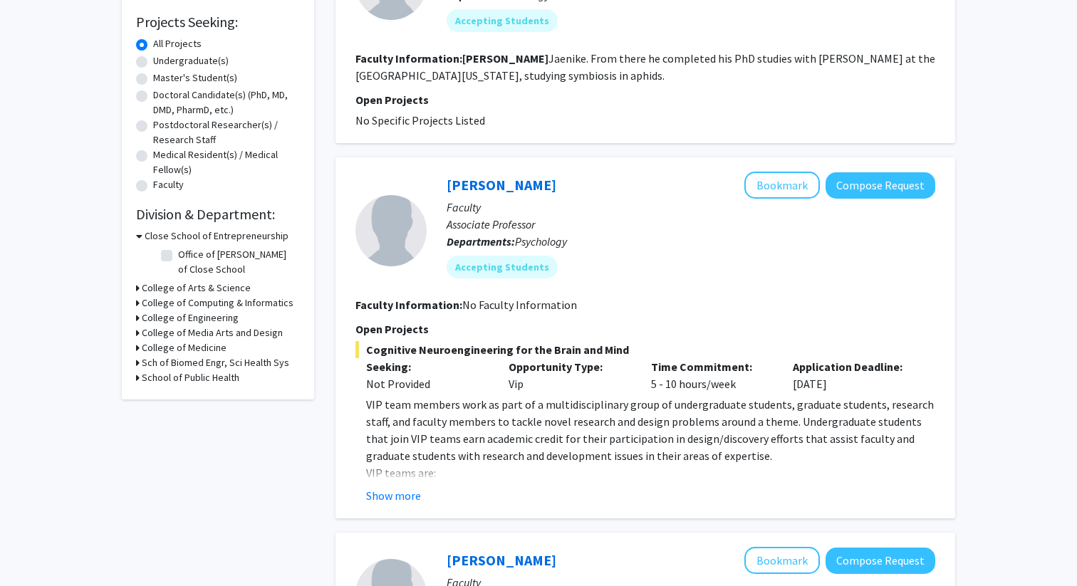
click at [392, 505] on div "[PERSON_NAME] Bookmark Compose Request Faculty Associate Professor Departments:…" at bounding box center [646, 337] width 620 height 361
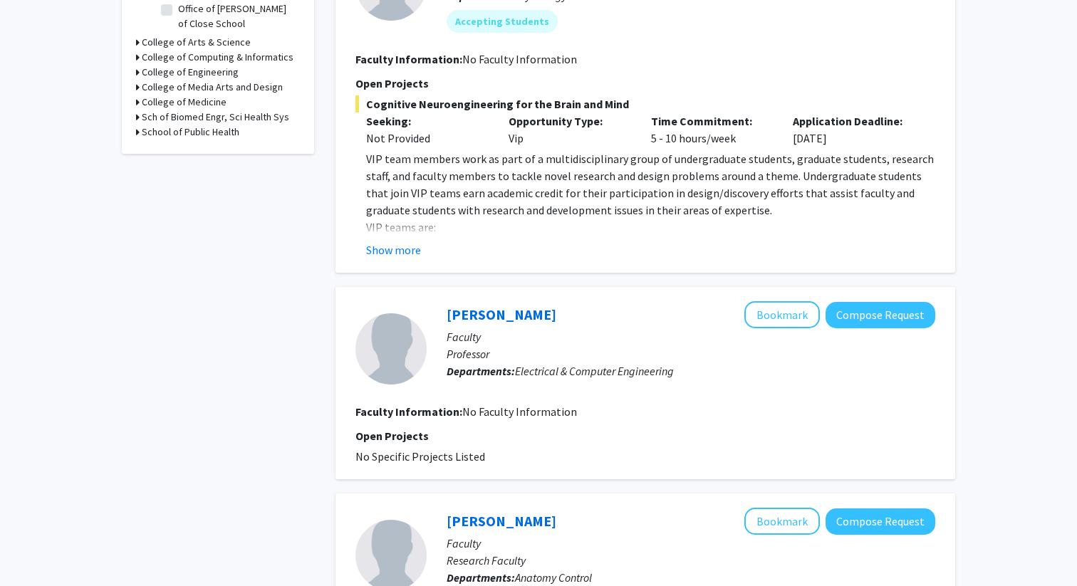
scroll to position [497, 0]
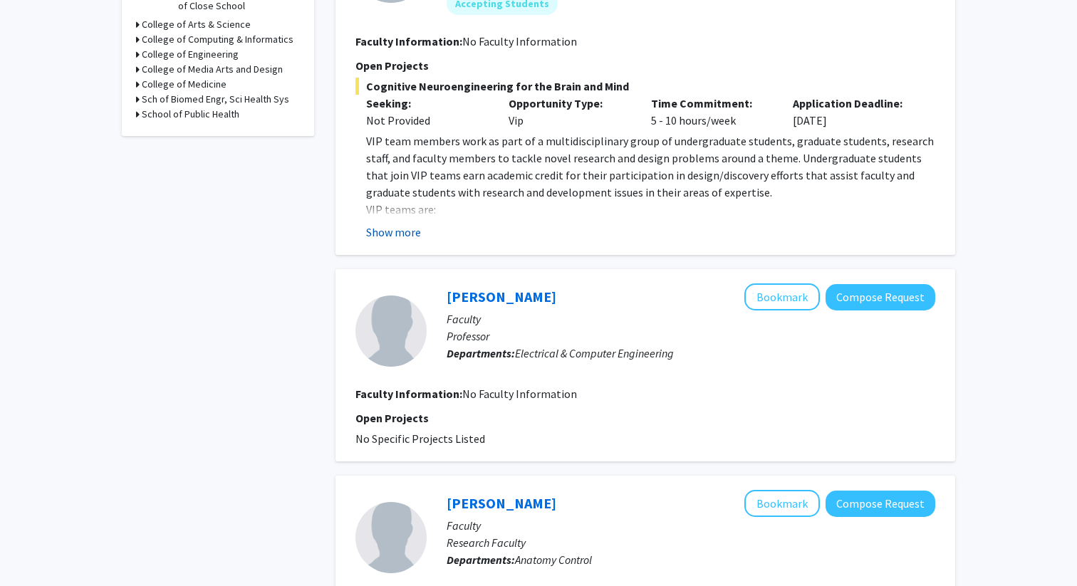
click at [392, 234] on button "Show more" at bounding box center [393, 232] width 55 height 17
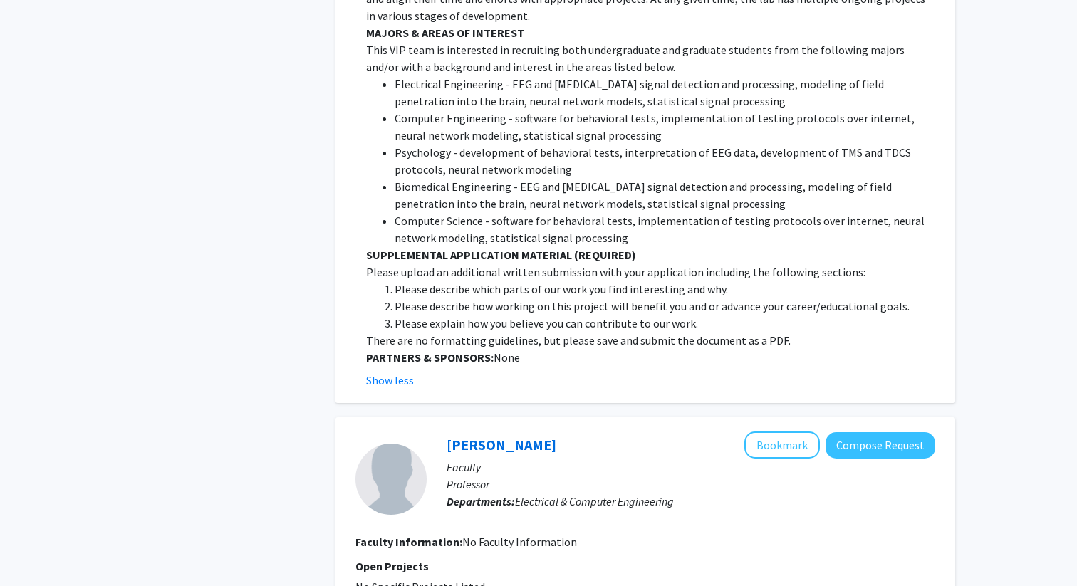
scroll to position [2122, 0]
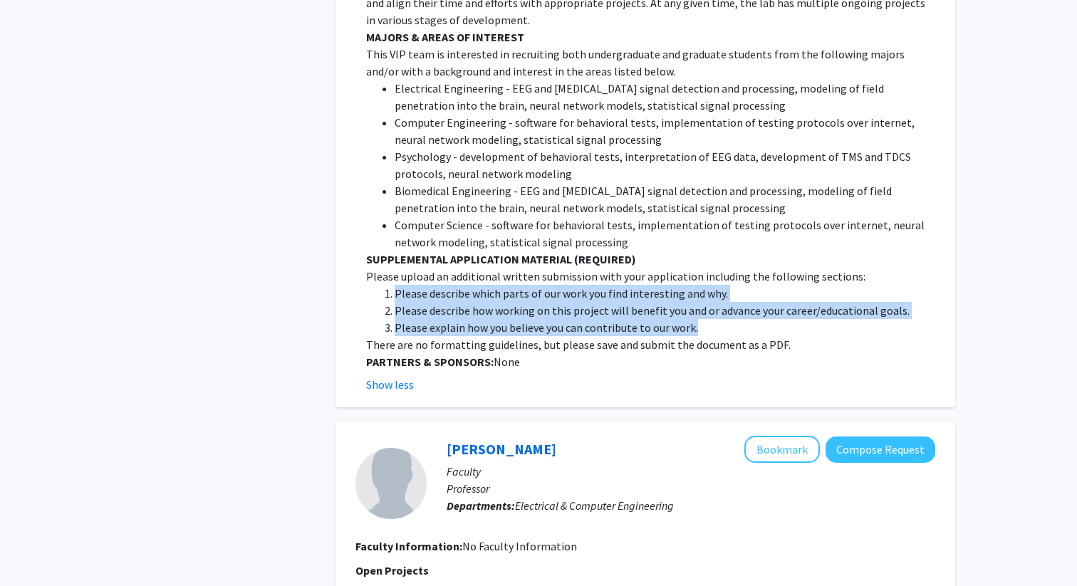
drag, startPoint x: 702, startPoint y: 300, endPoint x: 380, endPoint y: 252, distance: 324.8
click at [380, 285] on ol "Please describe which parts of our work you find interesting and why. Please de…" at bounding box center [650, 310] width 569 height 51
copy ol "Please describe which parts of our work you find interesting and why. Please de…"
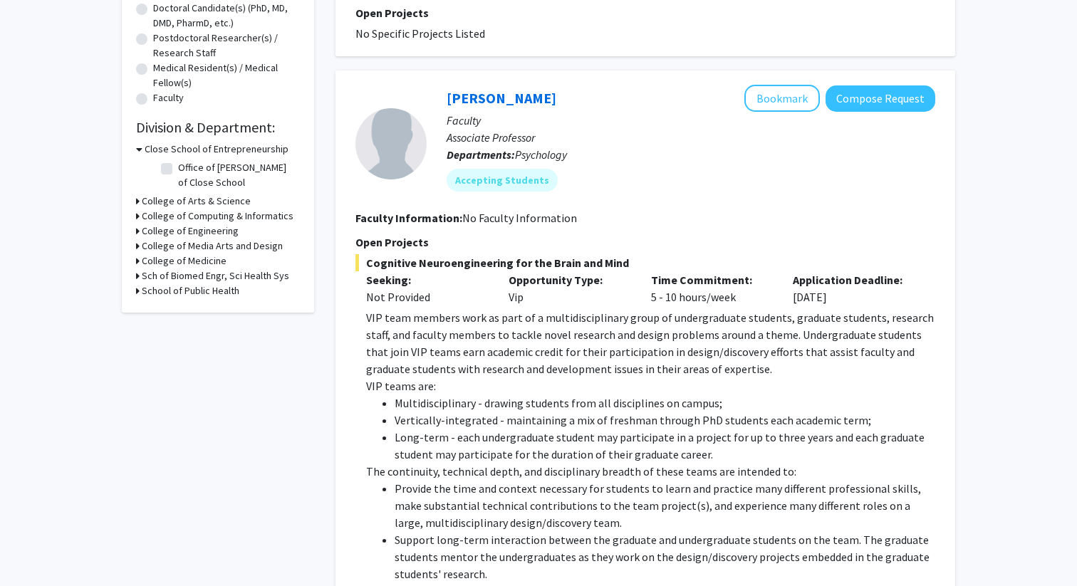
scroll to position [309, 0]
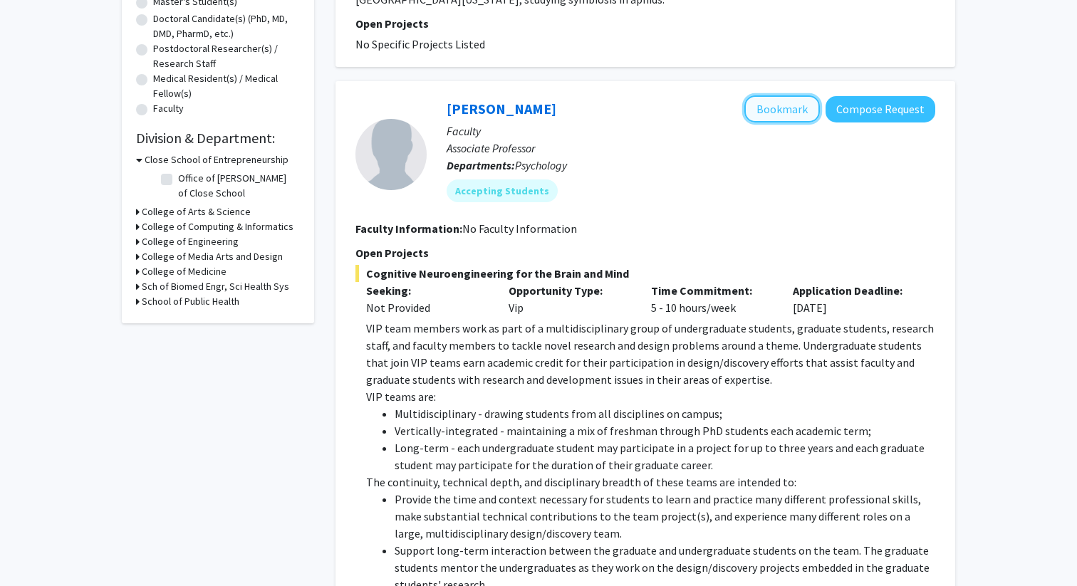
click at [765, 103] on button "Bookmark" at bounding box center [782, 108] width 76 height 27
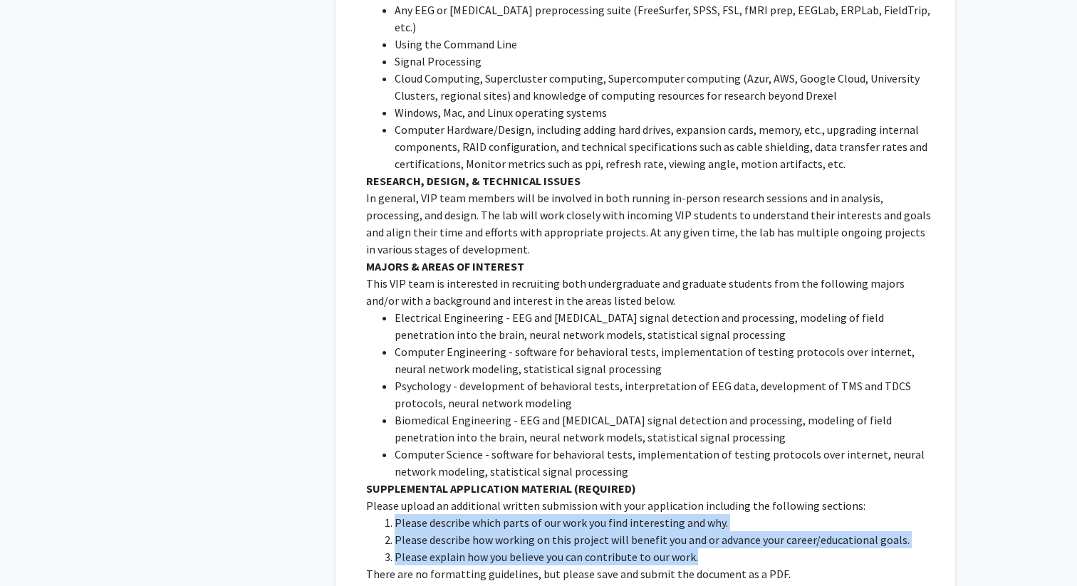
scroll to position [1914, 0]
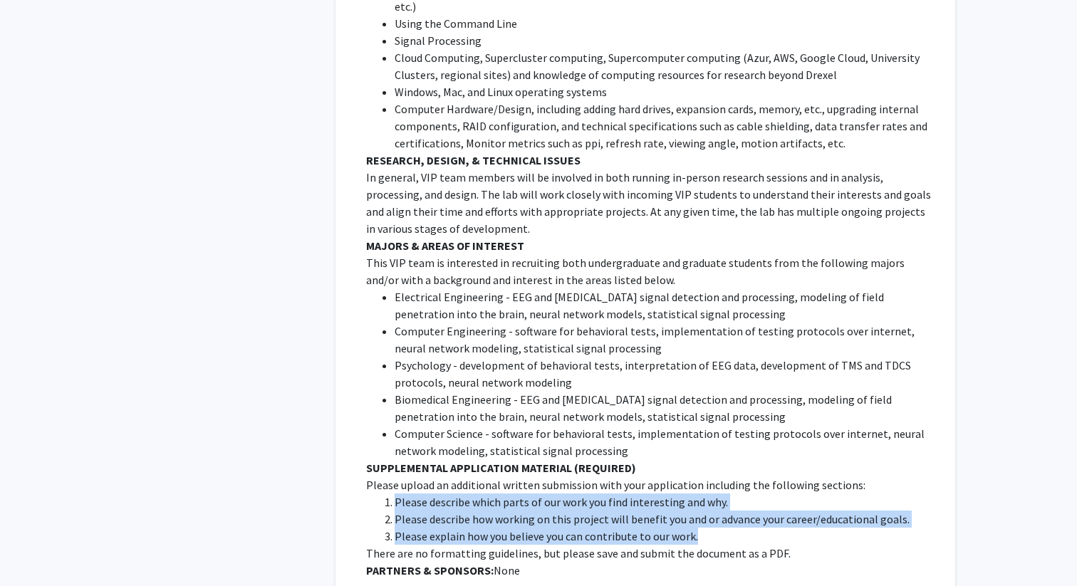
click at [679, 254] on p "This VIP team is interested in recruiting both undergraduate and graduate stude…" at bounding box center [650, 271] width 569 height 34
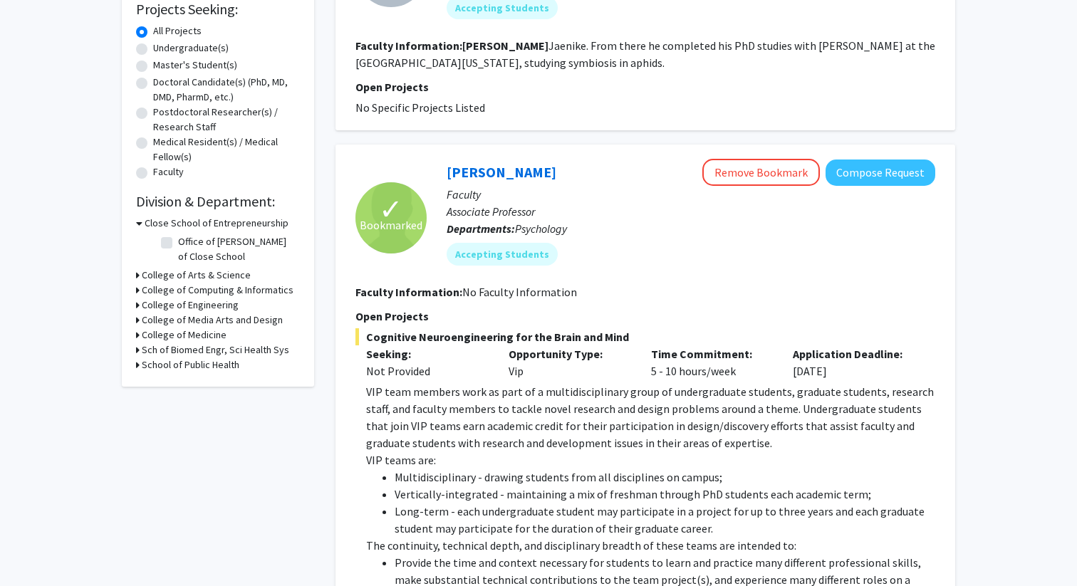
scroll to position [247, 0]
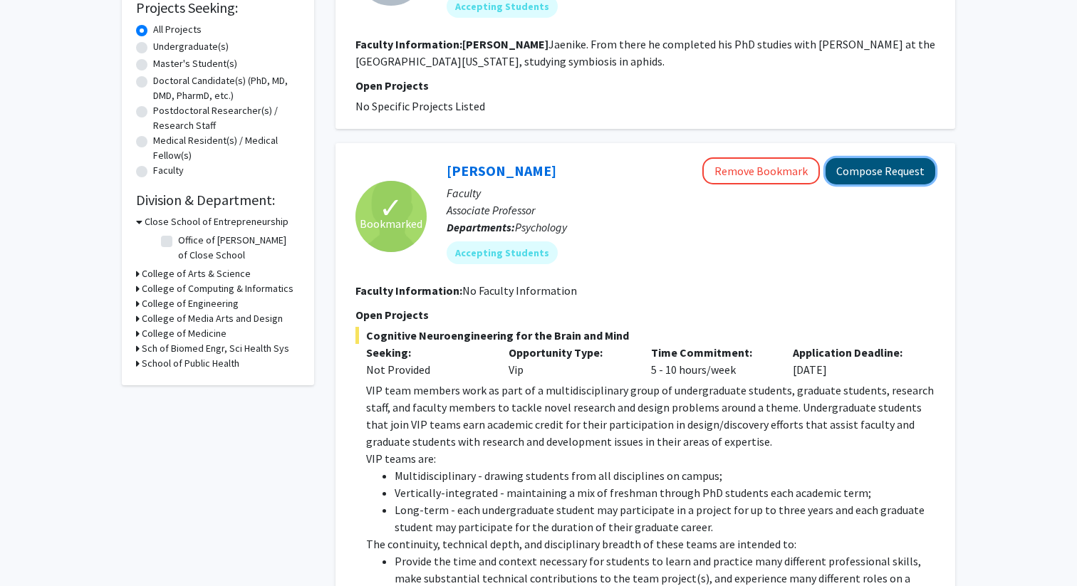
click at [884, 178] on button "Compose Request" at bounding box center [881, 171] width 110 height 26
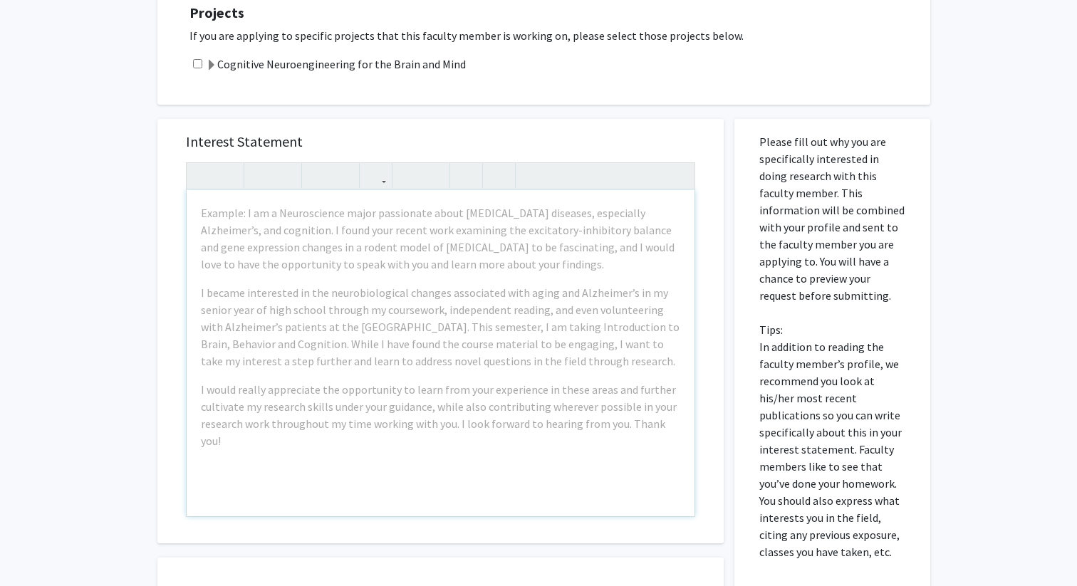
scroll to position [287, 0]
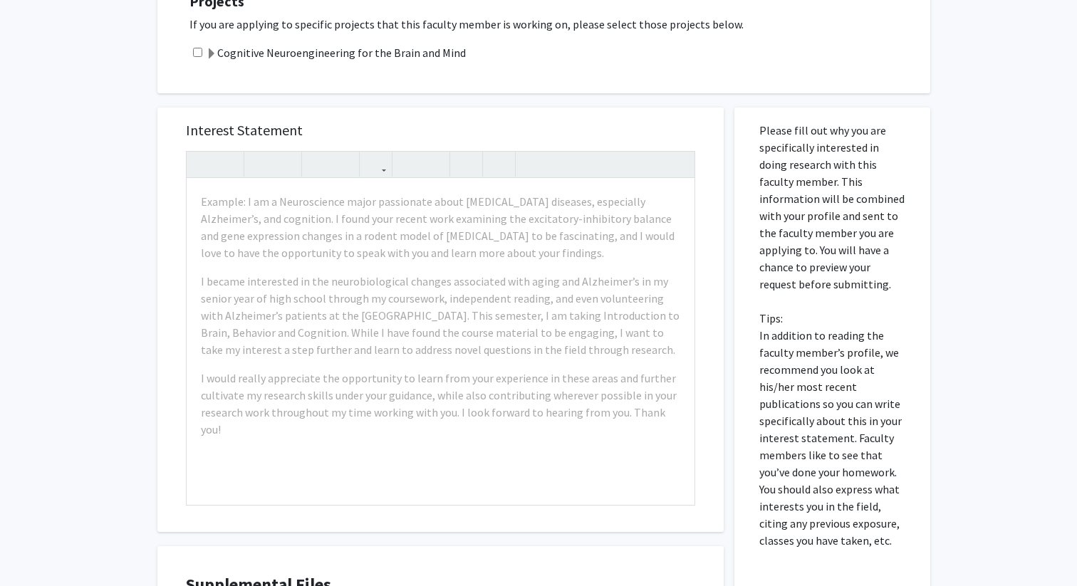
click at [197, 51] on input "checkbox" at bounding box center [197, 52] width 9 height 9
checkbox input "true"
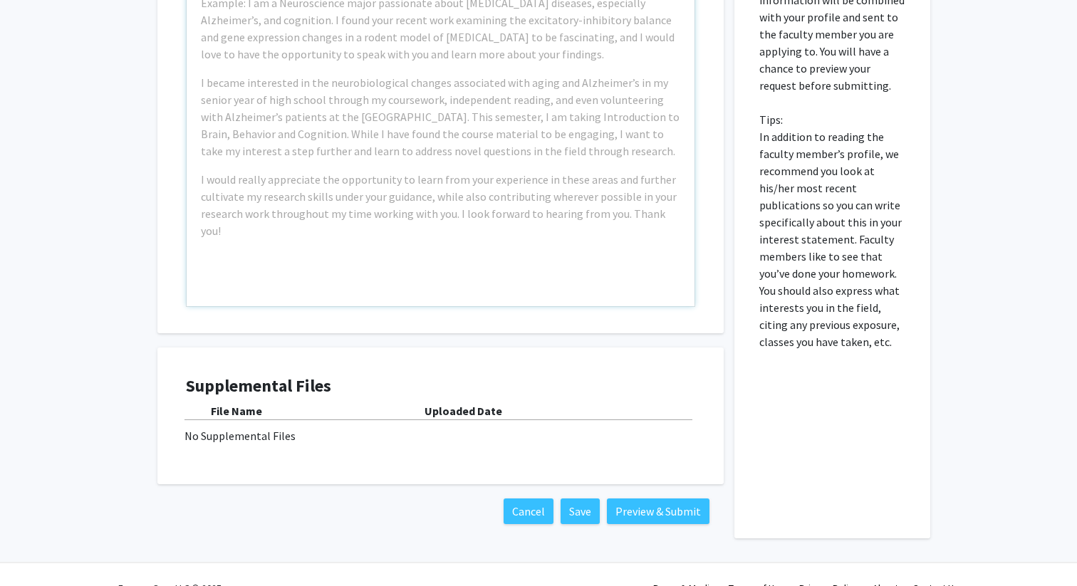
scroll to position [501, 0]
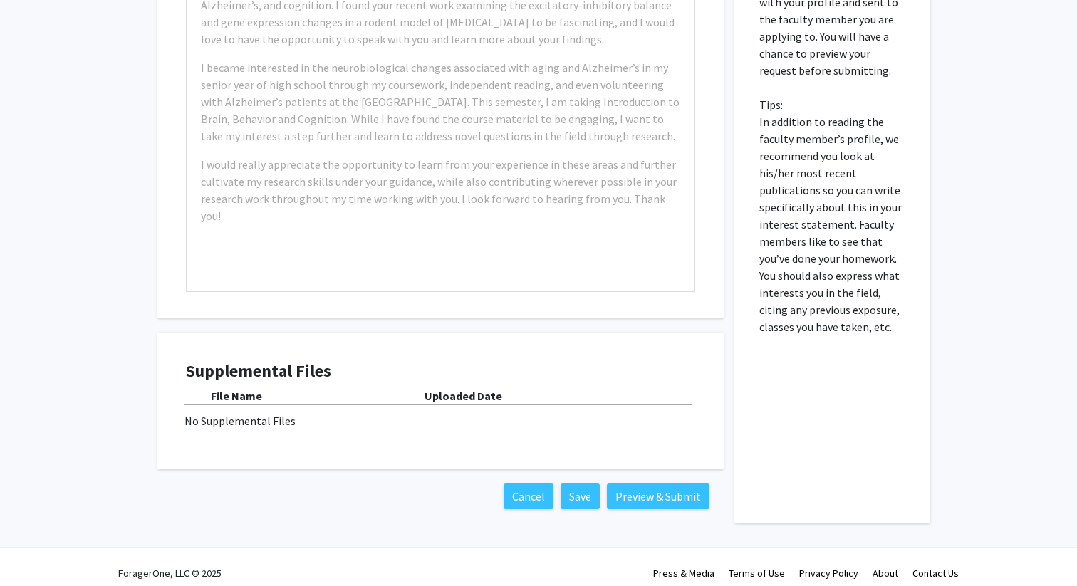
click at [264, 422] on div "No Supplemental Files" at bounding box center [441, 420] width 512 height 17
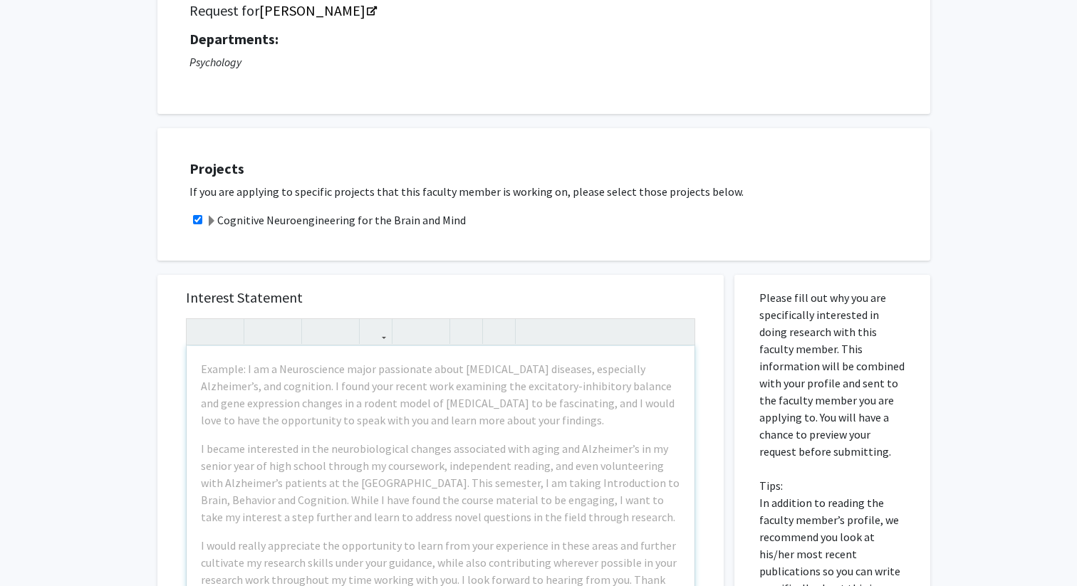
scroll to position [119, 0]
